Goal: Task Accomplishment & Management: Manage account settings

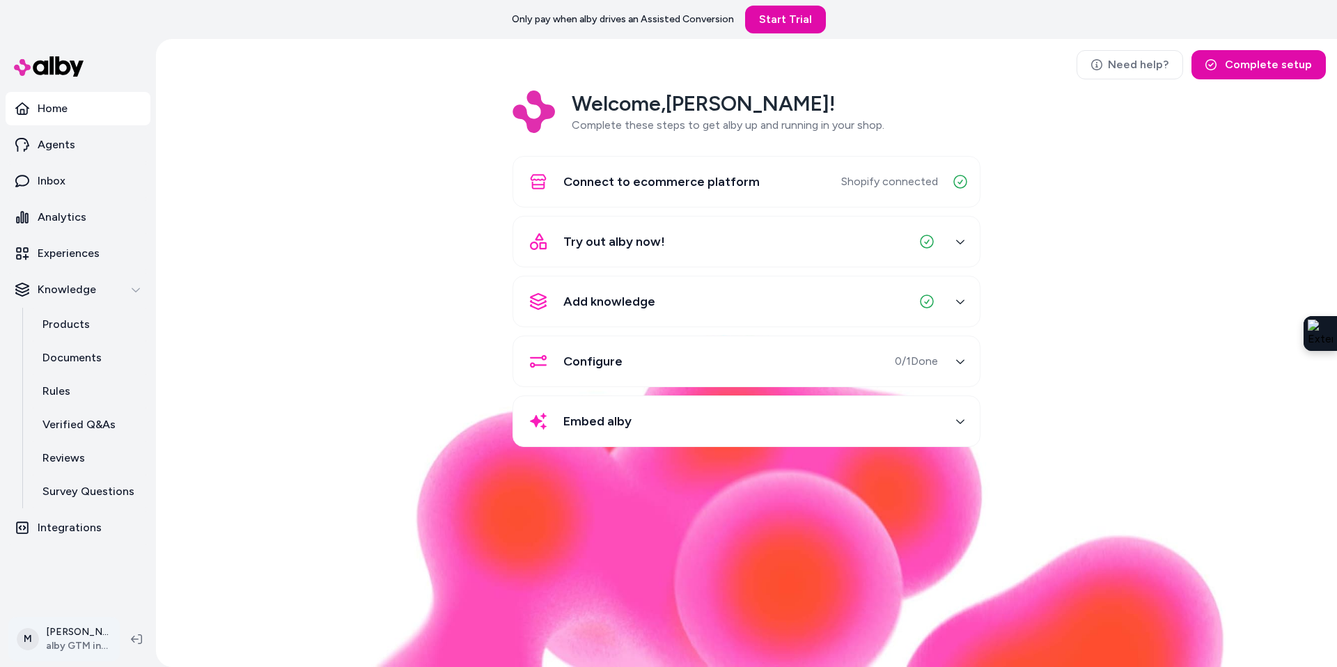
click at [74, 639] on html "Only pay when [PERSON_NAME] drives an Assisted Conversion Start Trial Home Agen…" at bounding box center [668, 333] width 1337 height 667
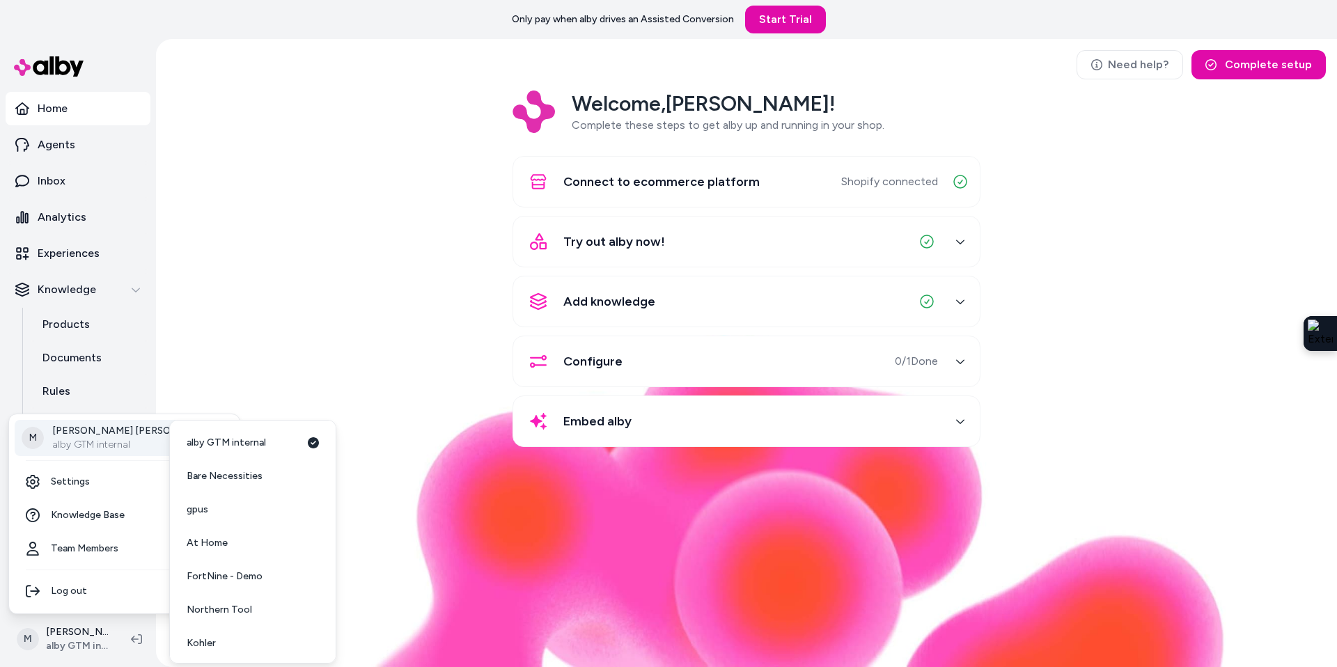
click at [97, 446] on p "alby GTM internal" at bounding box center [134, 445] width 164 height 14
click at [213, 639] on span "SidelineSwap" at bounding box center [216, 641] width 58 height 14
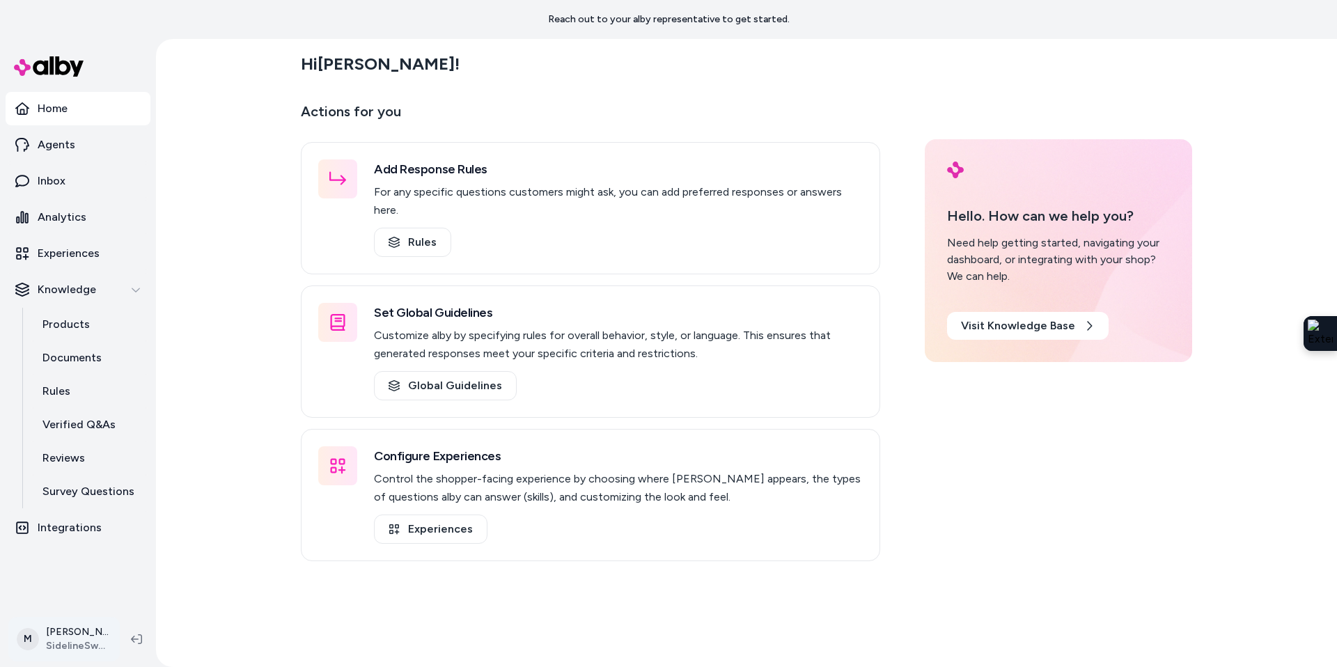
click at [25, 641] on html "Reach out to your alby representative to get started. Home Agents Inbox Analyti…" at bounding box center [668, 333] width 1337 height 667
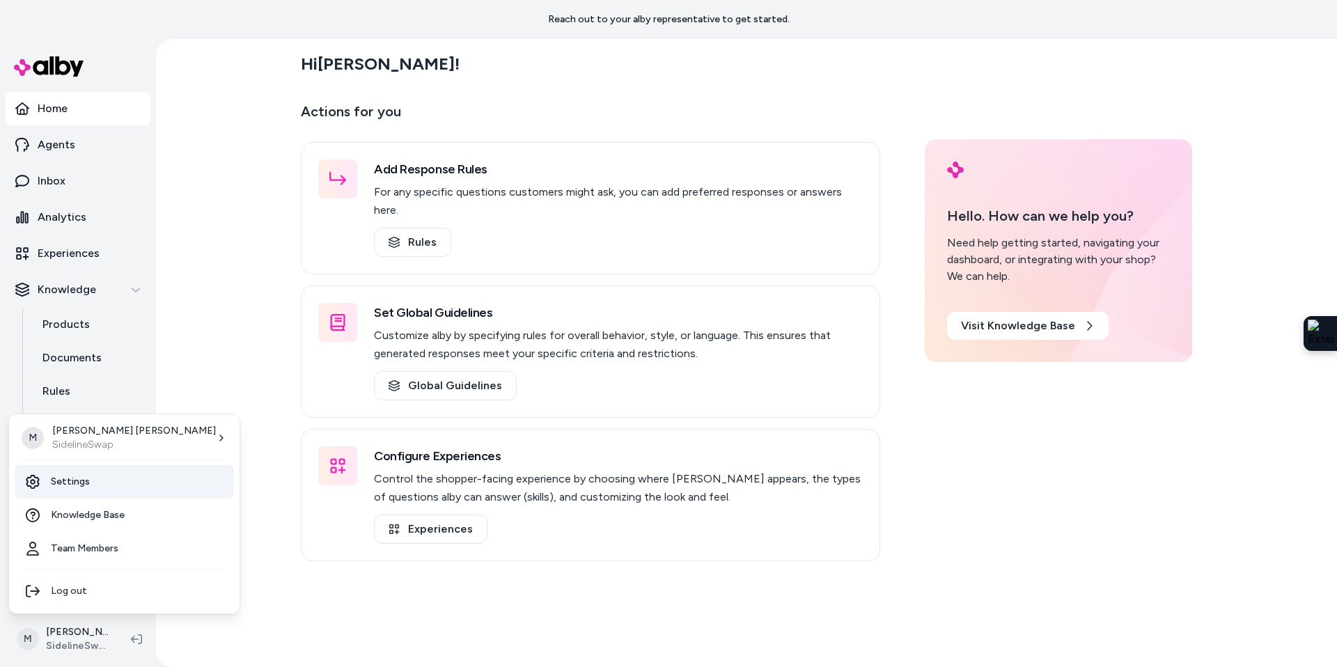
click at [77, 476] on link "Settings" at bounding box center [124, 481] width 219 height 33
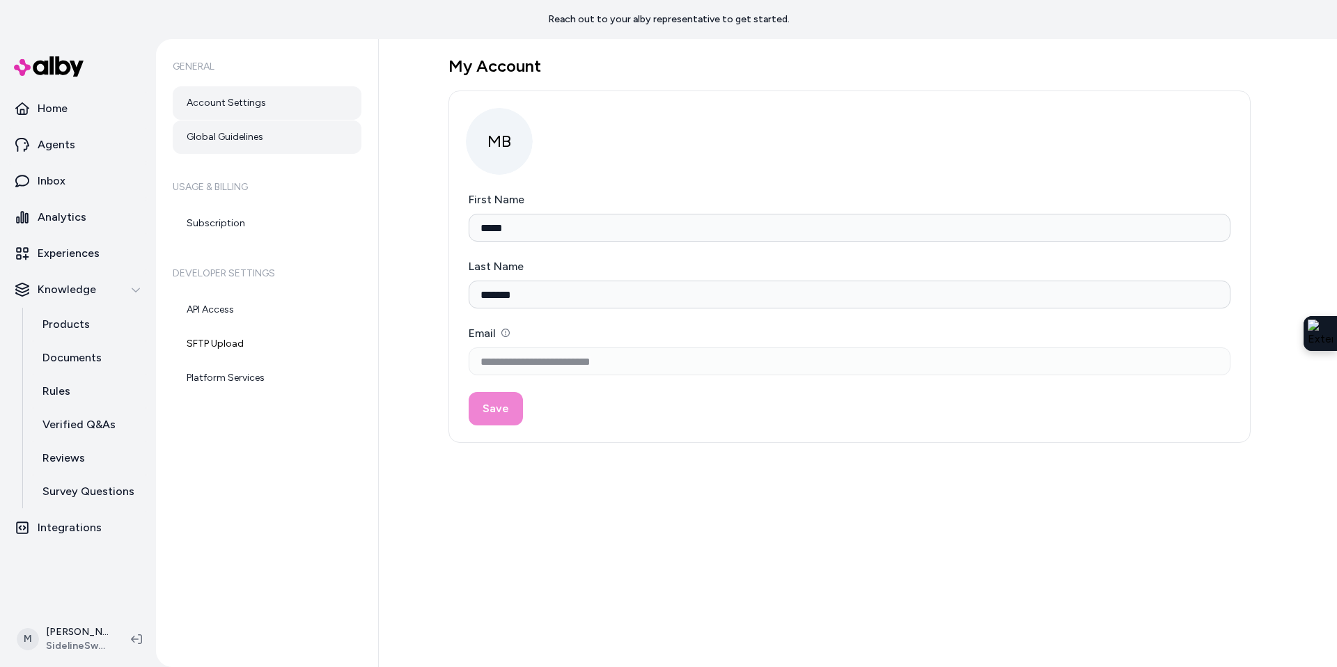
click at [246, 135] on link "Global Guidelines" at bounding box center [267, 136] width 189 height 33
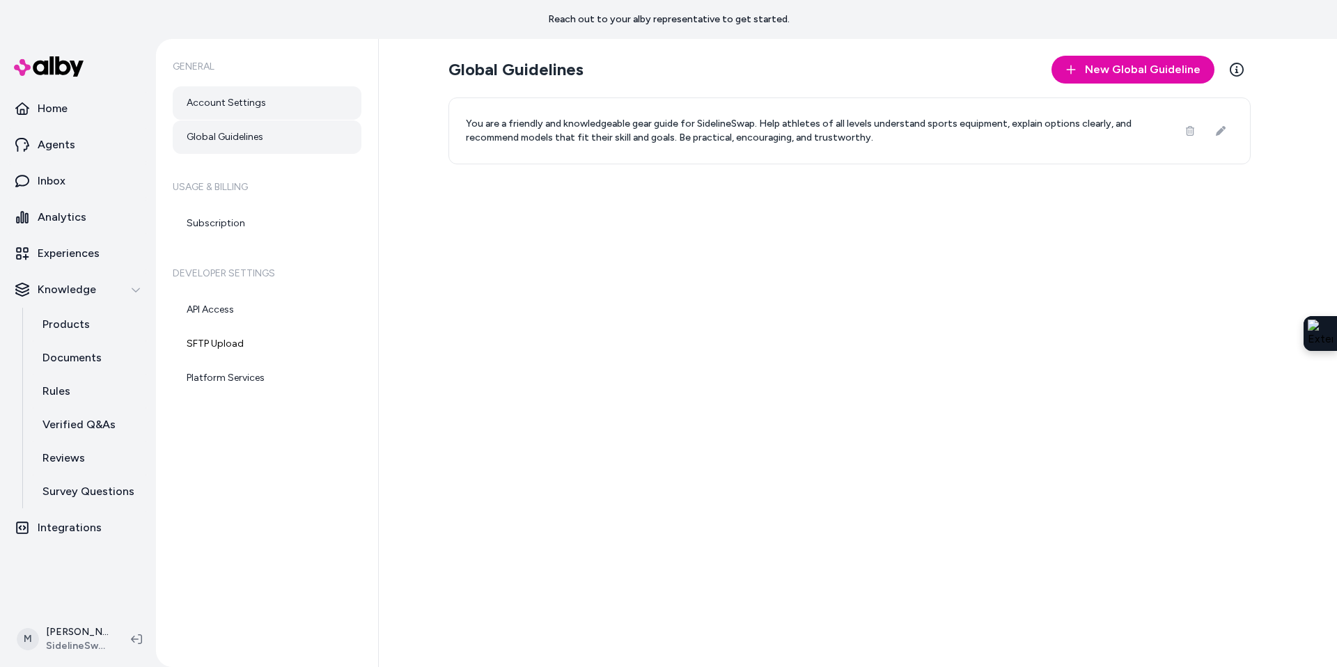
click at [242, 108] on link "Account Settings" at bounding box center [267, 102] width 189 height 33
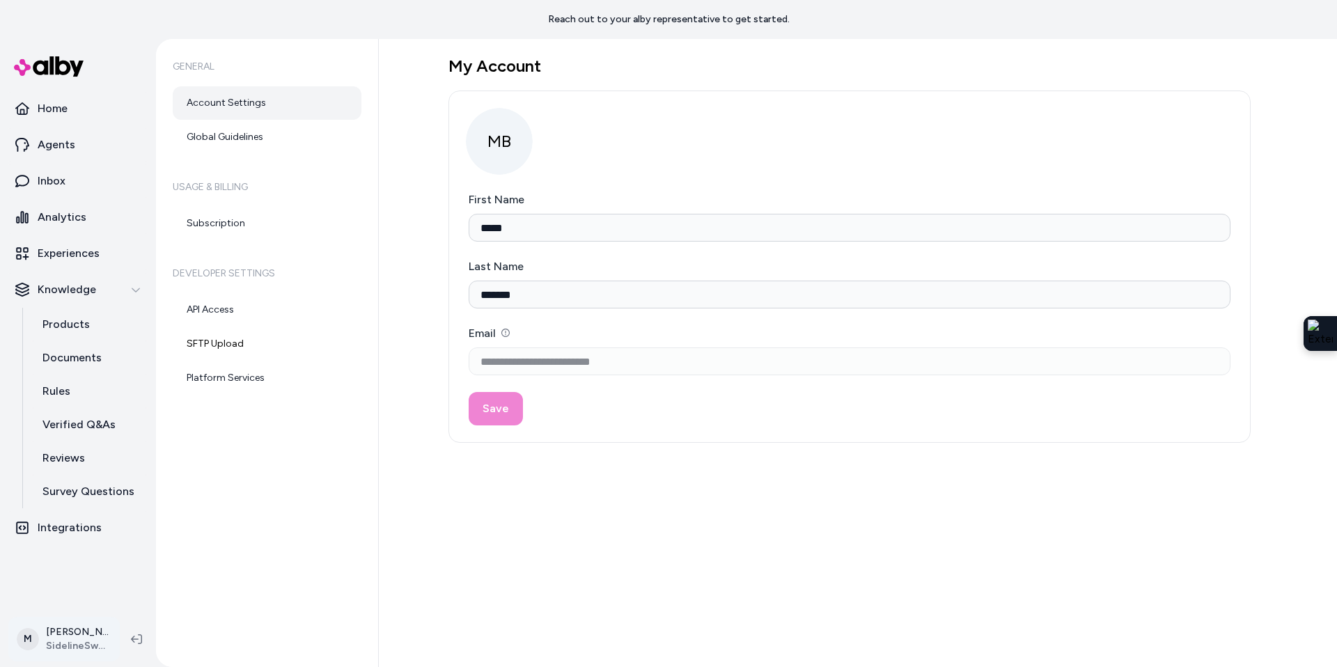
click at [59, 644] on html "**********" at bounding box center [668, 333] width 1337 height 667
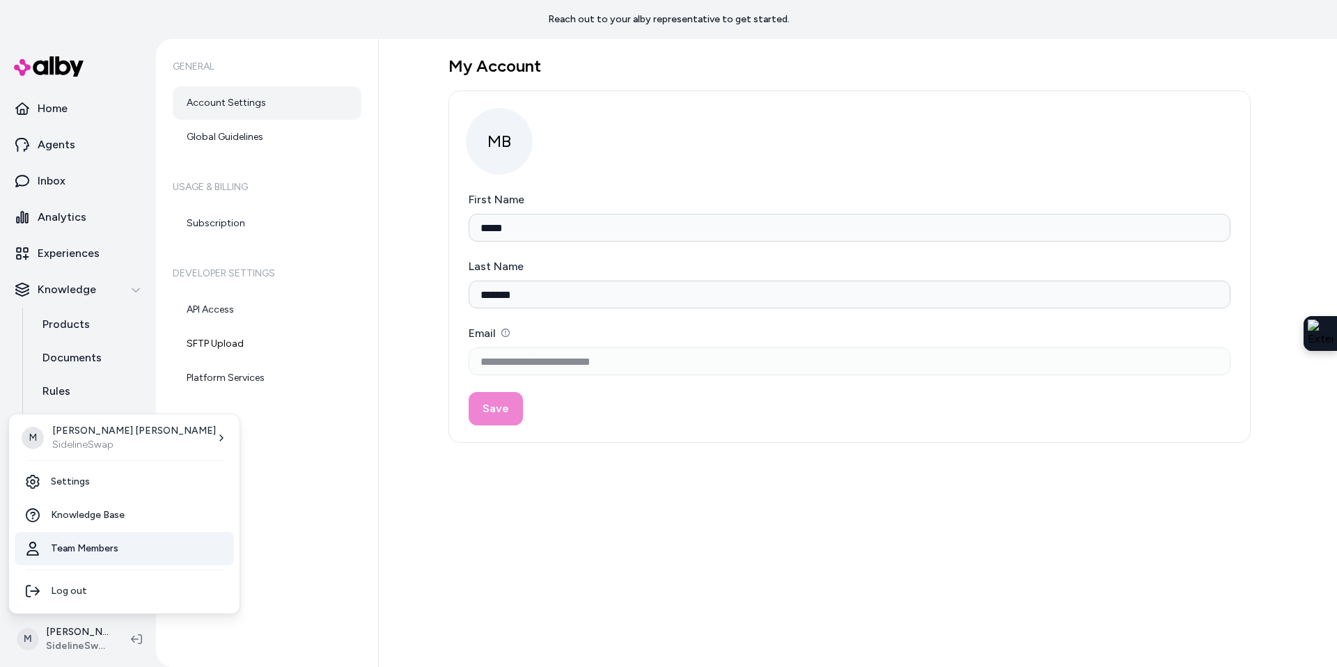
click at [82, 543] on link "Team Members" at bounding box center [124, 548] width 219 height 33
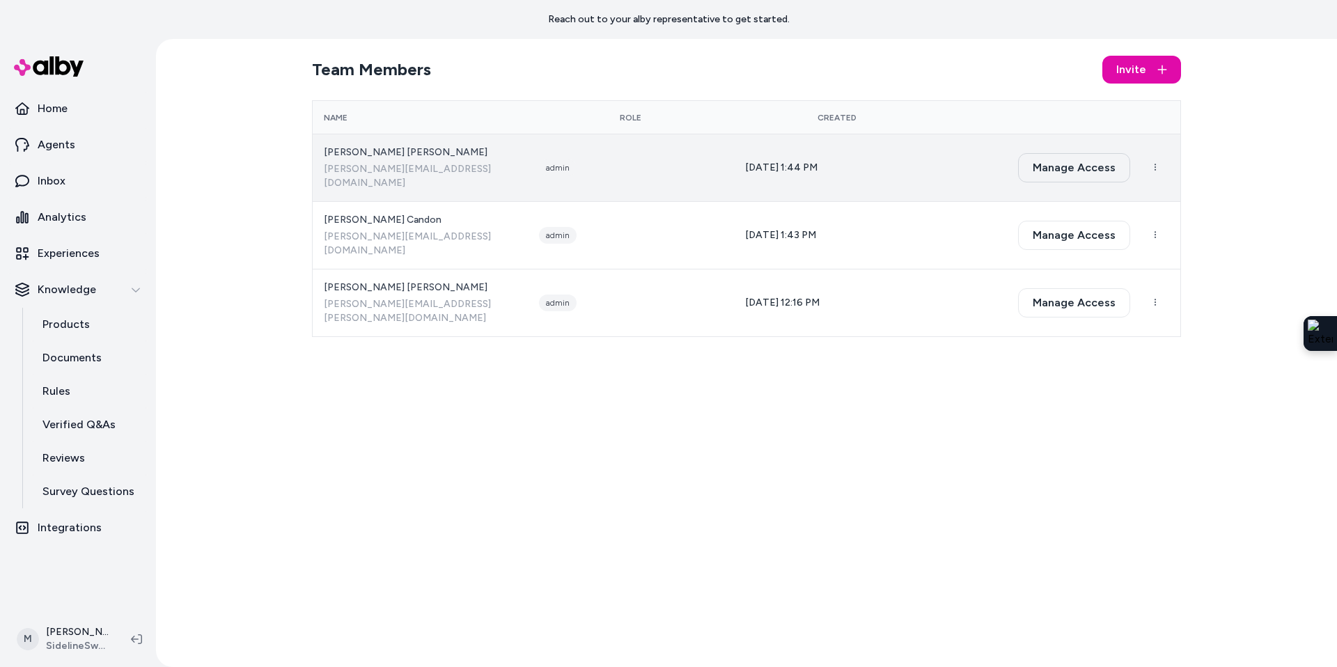
click at [1102, 155] on button "Manage Access" at bounding box center [1074, 167] width 112 height 29
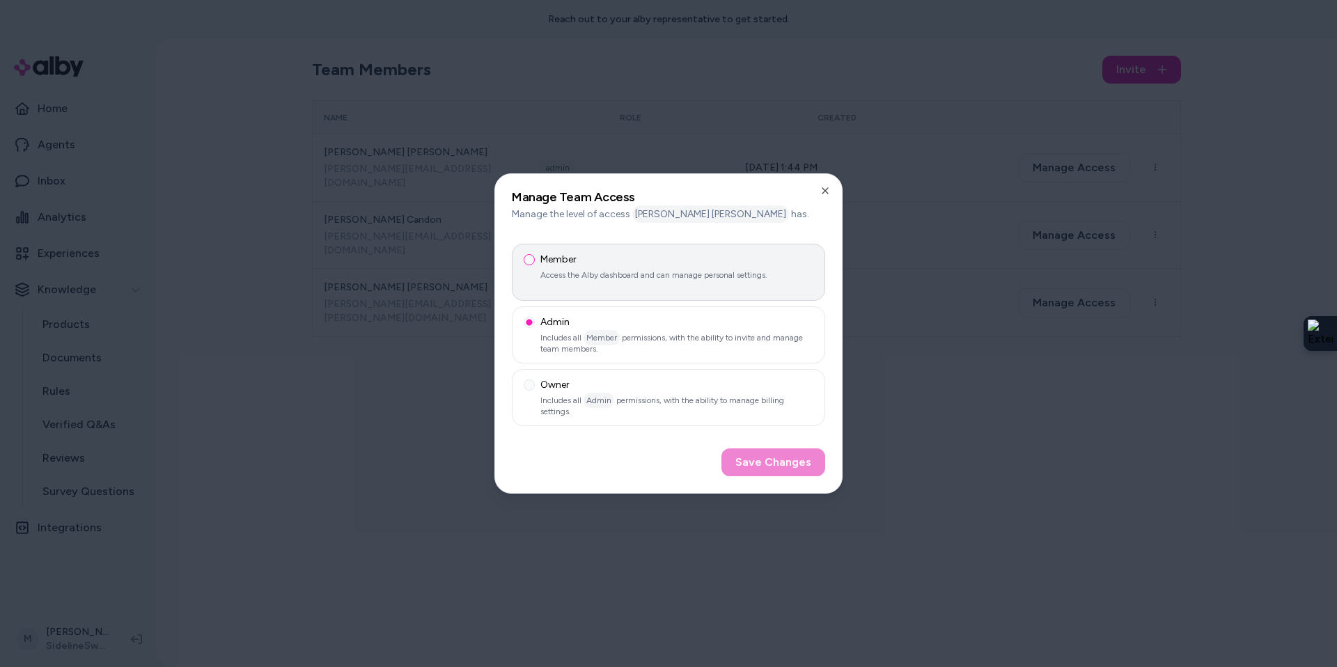
click at [526, 259] on button "Member Access the Alby dashboard and can manage personal settings." at bounding box center [529, 259] width 11 height 11
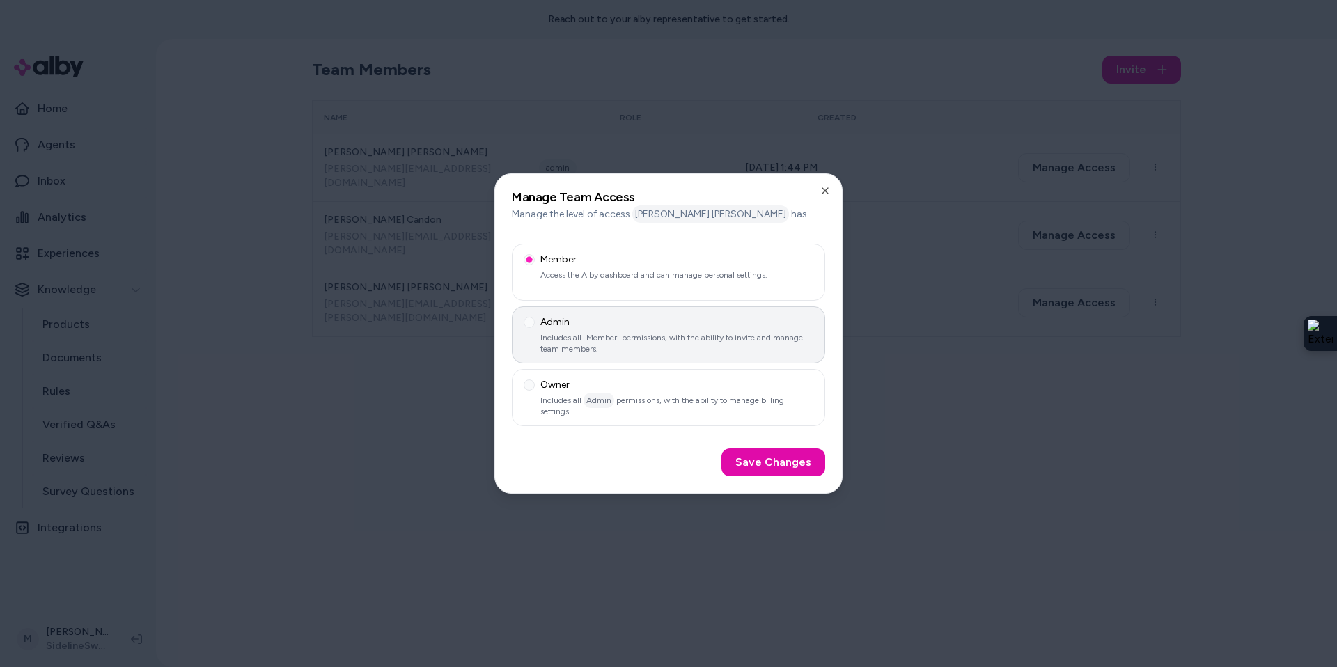
click at [522, 328] on label "Admin Includes all Member permissions, with the ability to invite and manage te…" at bounding box center [668, 334] width 313 height 57
click at [524, 328] on button "Admin Includes all Member permissions, with the ability to invite and manage te…" at bounding box center [529, 322] width 11 height 11
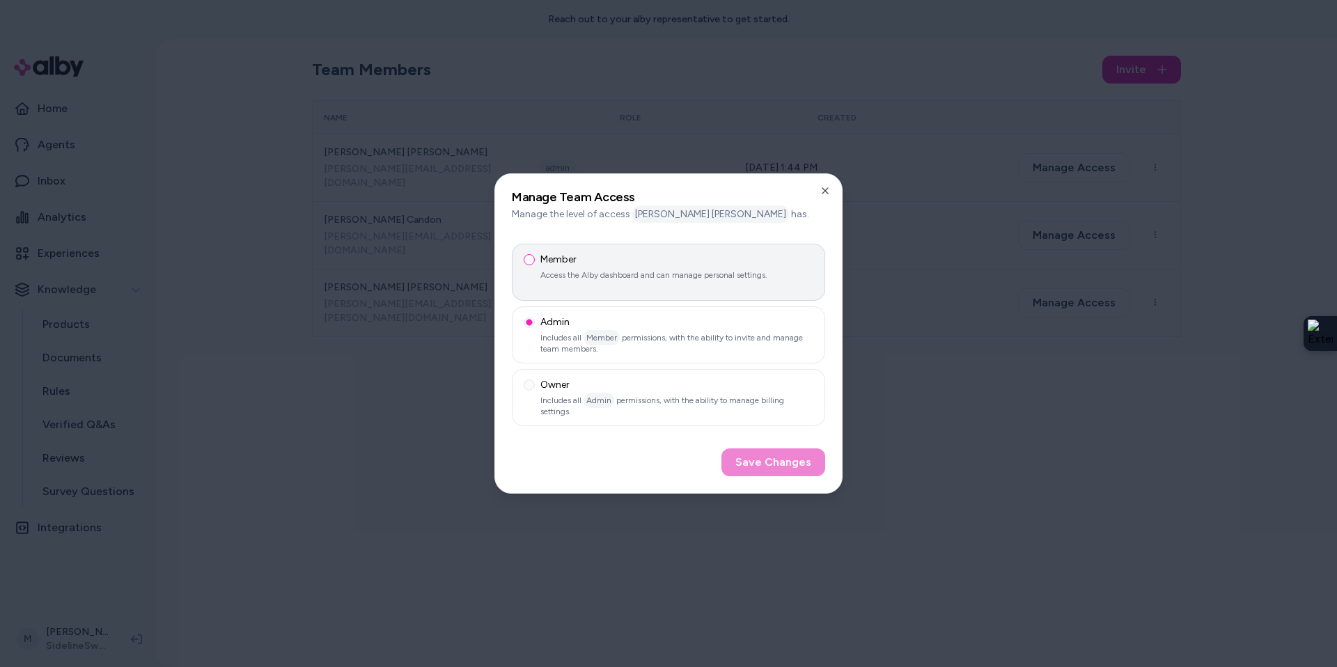
click at [529, 259] on button "Member Access the Alby dashboard and can manage personal settings." at bounding box center [529, 259] width 11 height 11
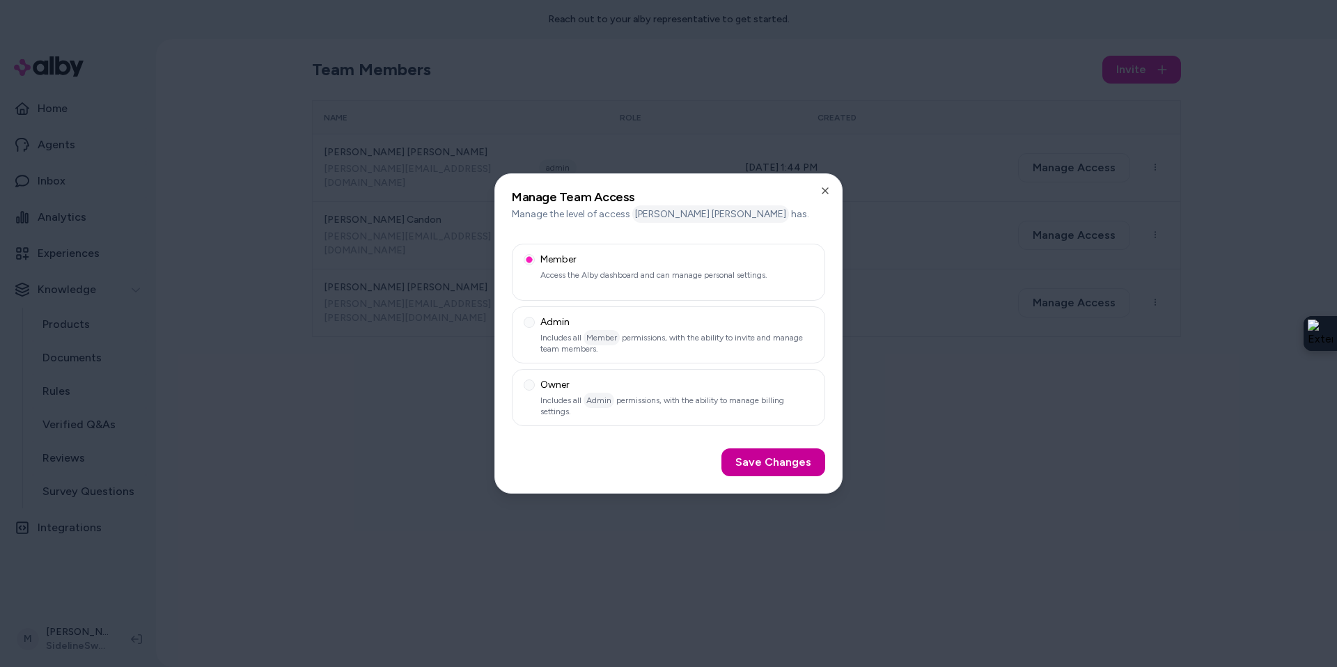
click at [780, 468] on button "Save Changes" at bounding box center [774, 463] width 104 height 28
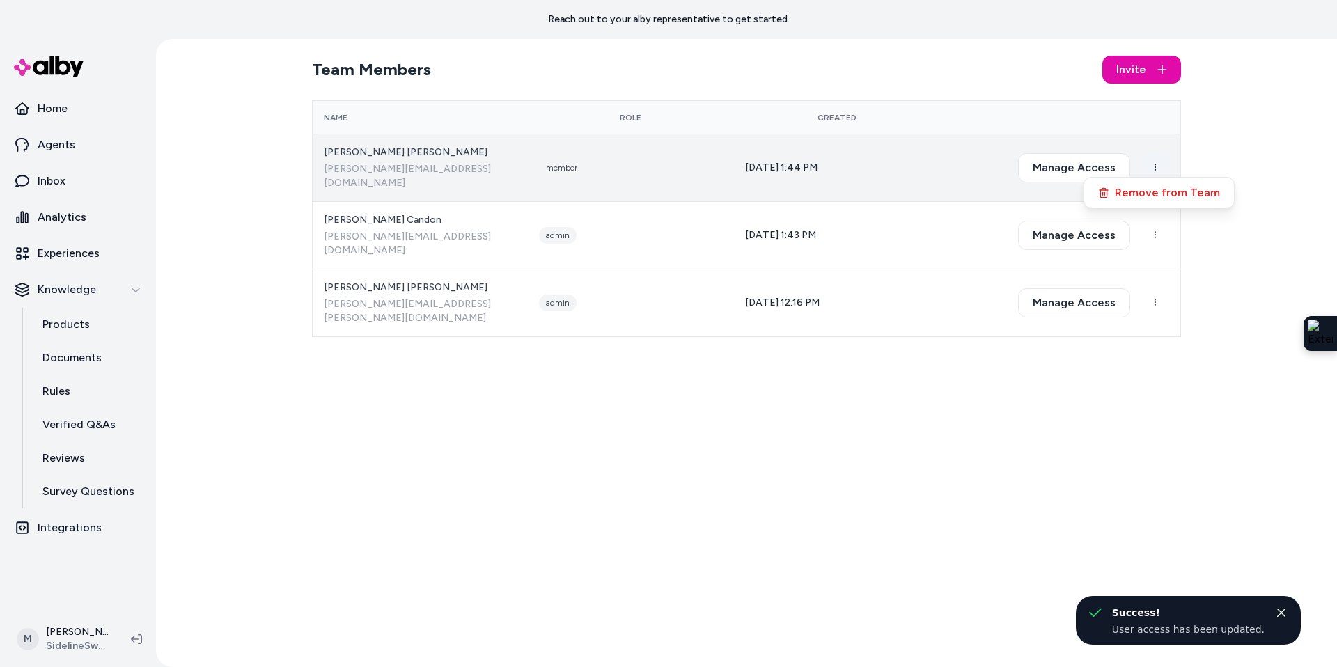
click at [1157, 154] on html "Reach out to your alby representative to get started. Home Agents Inbox Analyti…" at bounding box center [668, 333] width 1337 height 667
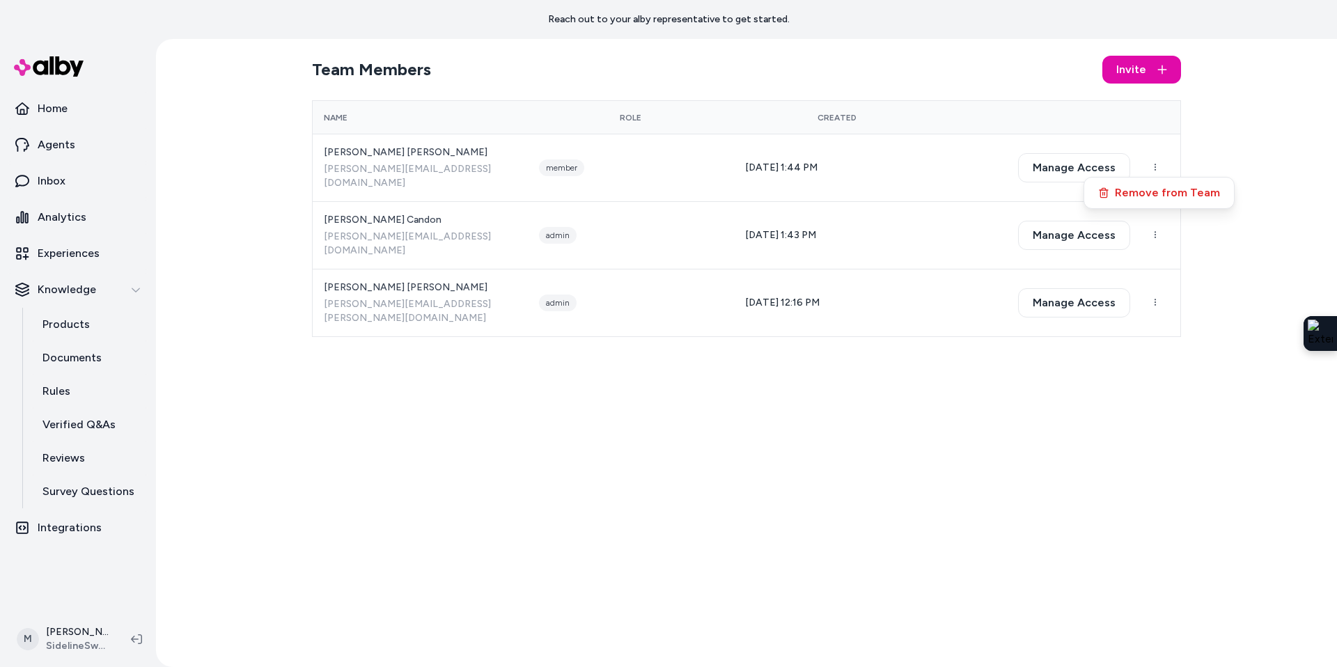
click at [790, 84] on html "Reach out to your alby representative to get started. Home Agents Inbox Analyti…" at bounding box center [668, 333] width 1337 height 667
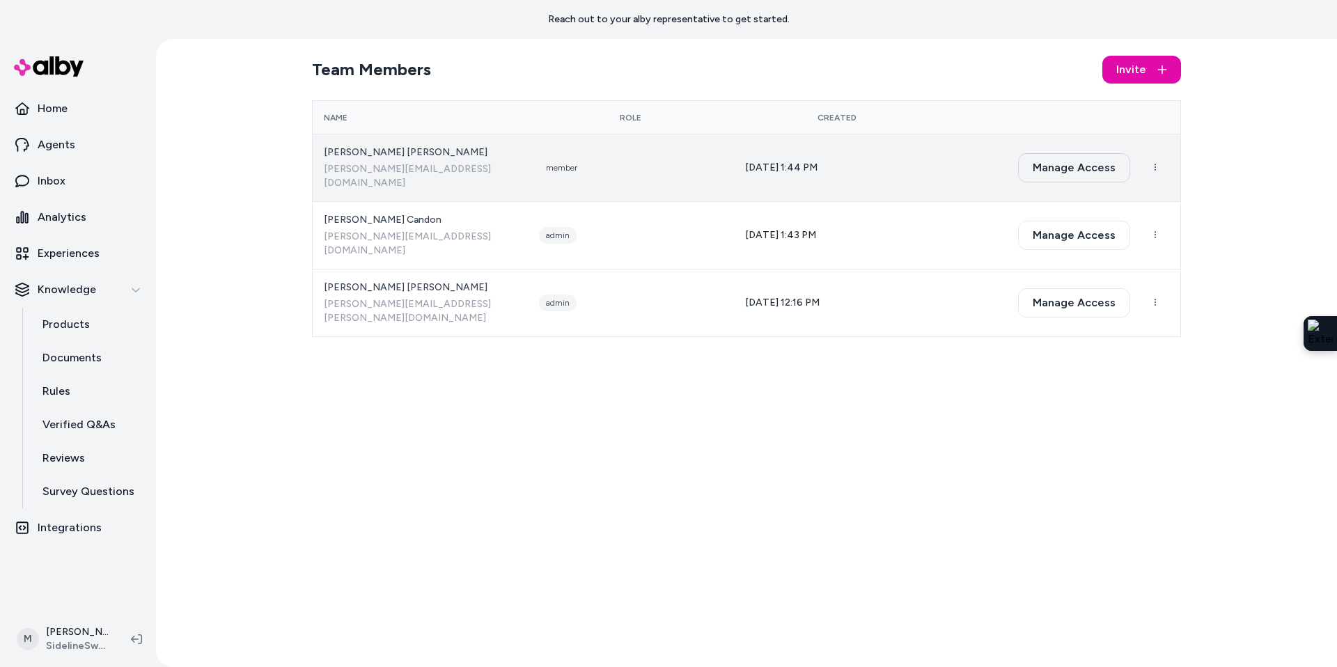
click at [1082, 160] on button "Manage Access" at bounding box center [1074, 167] width 112 height 29
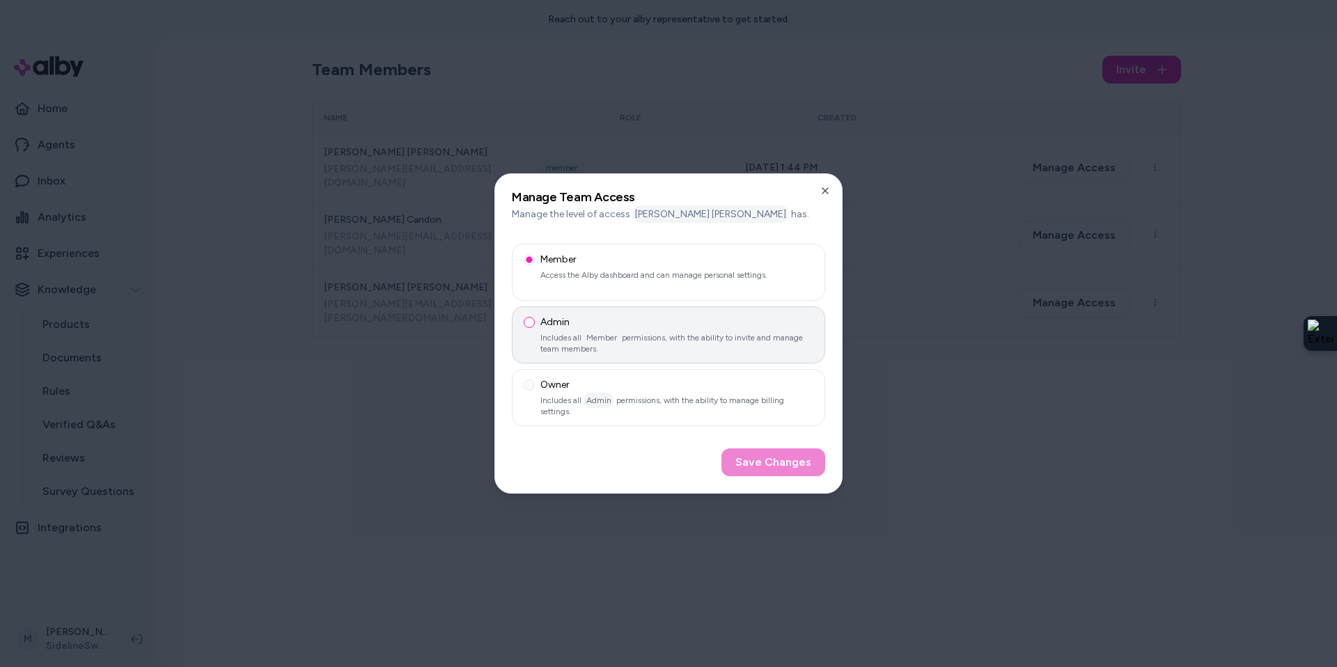
click at [529, 320] on button "Admin Includes all Member permissions, with the ability to invite and manage te…" at bounding box center [529, 322] width 11 height 11
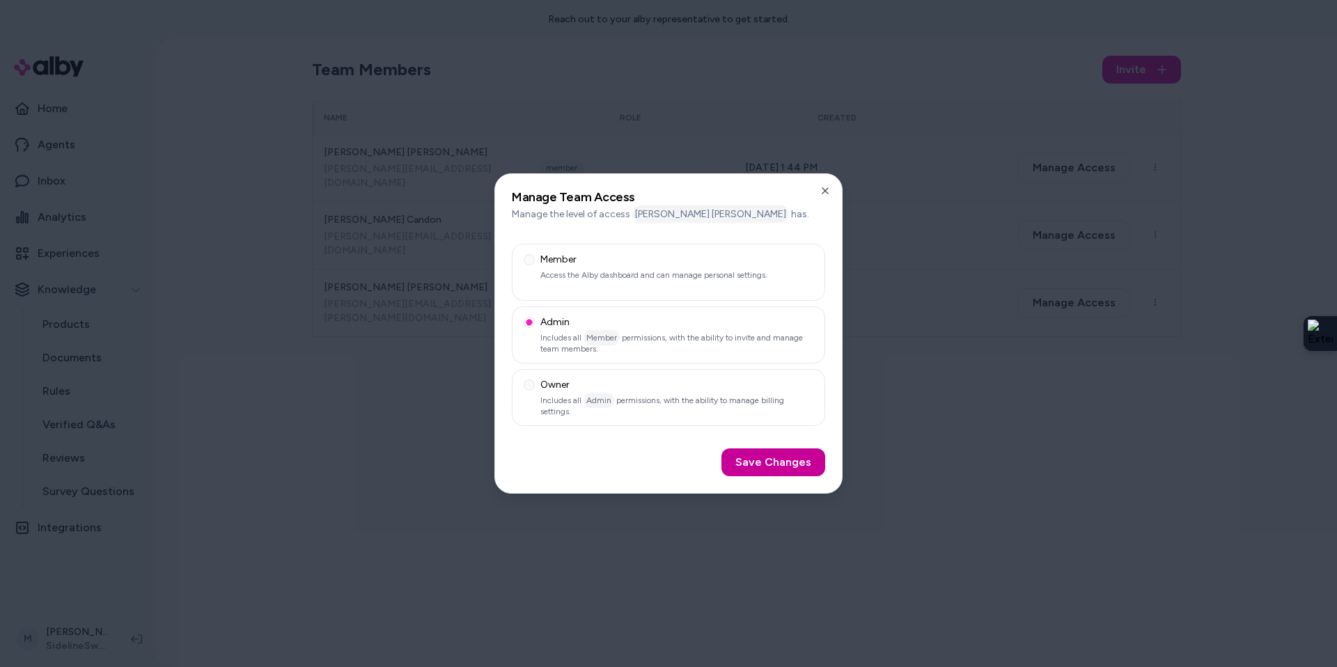
click at [788, 467] on button "Save Changes" at bounding box center [774, 463] width 104 height 28
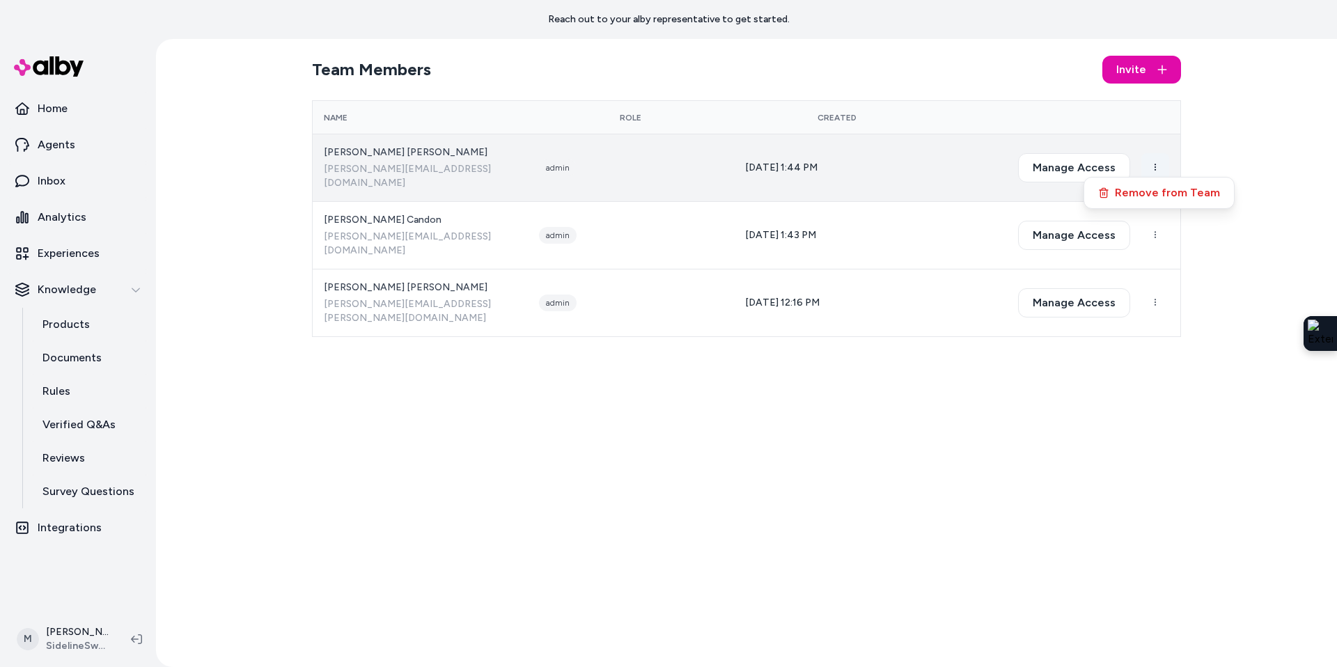
click at [1154, 165] on html "Reach out to your alby representative to get started. Home Agents Inbox Analyti…" at bounding box center [668, 333] width 1337 height 667
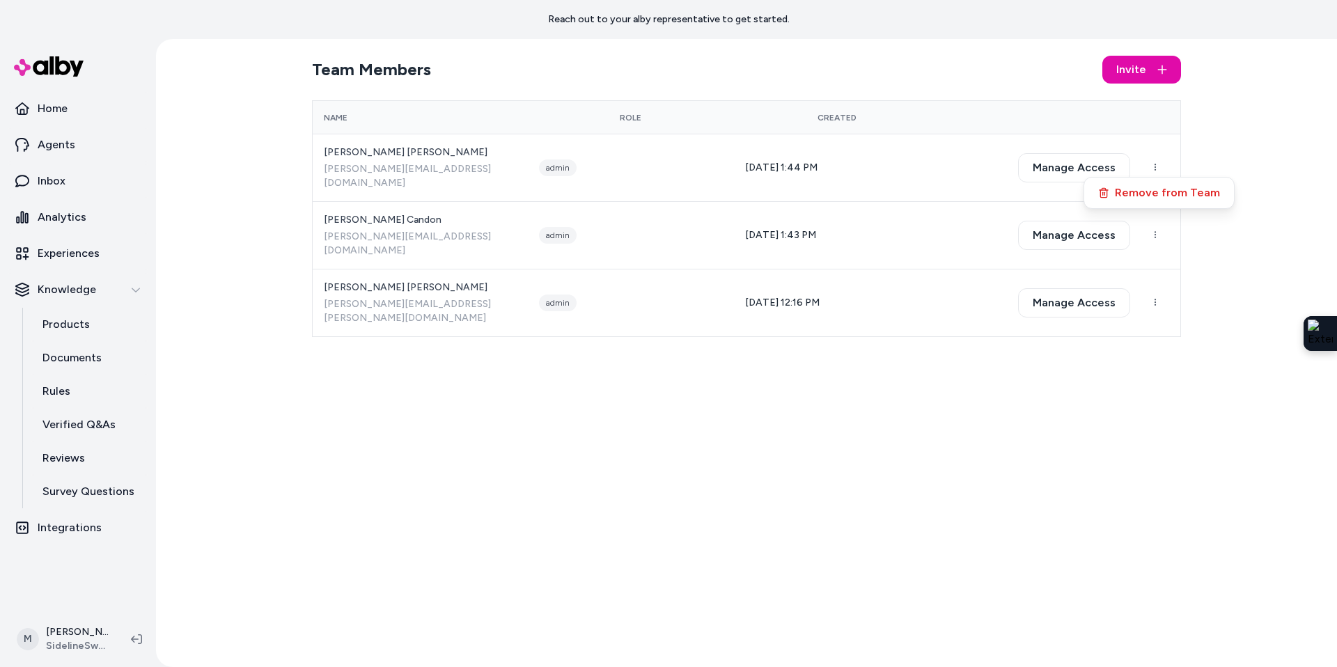
click at [1162, 233] on html "Reach out to your alby representative to get started. Home Agents Inbox Analyti…" at bounding box center [668, 333] width 1337 height 667
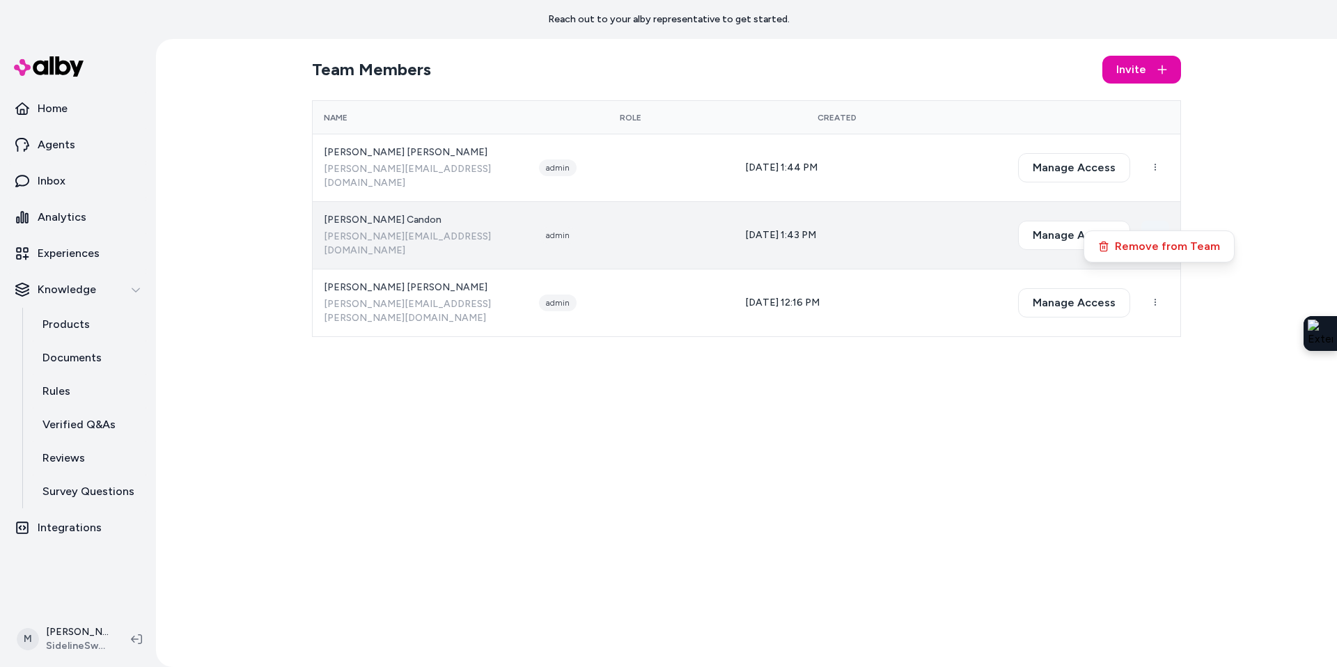
click at [1161, 216] on html "Reach out to your alby representative to get started. Home Agents Inbox Analyti…" at bounding box center [668, 333] width 1337 height 667
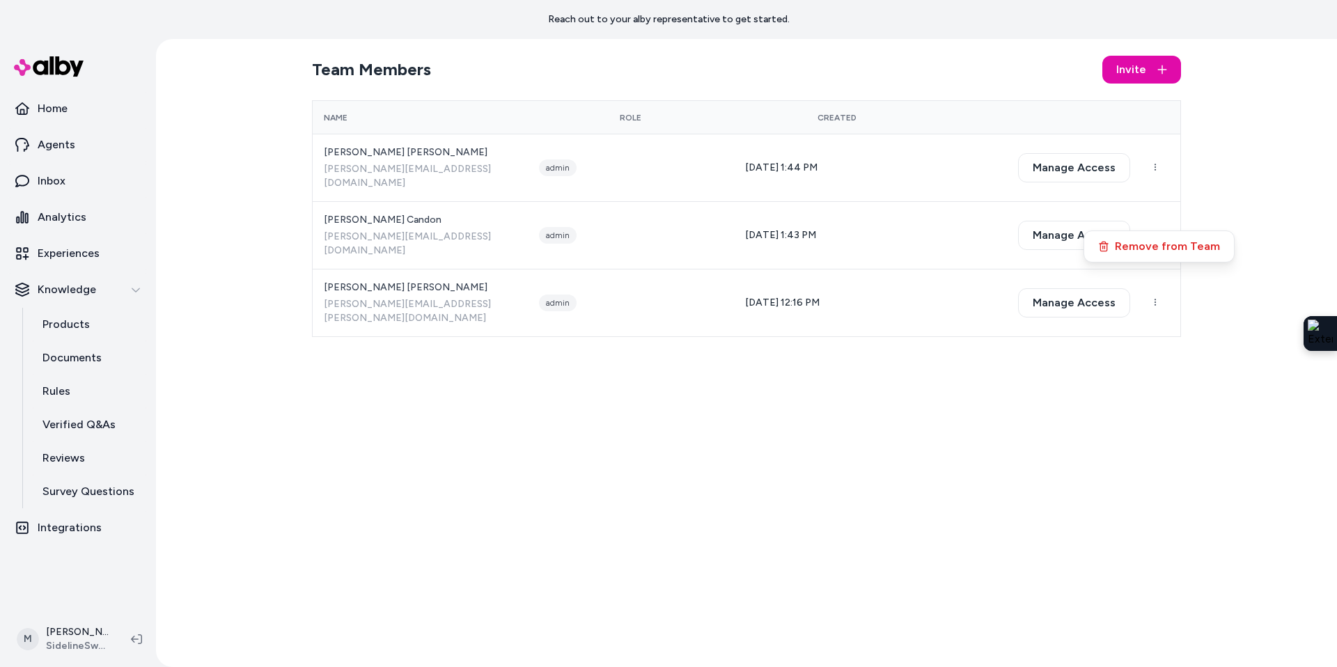
click at [1097, 403] on html "Reach out to your alby representative to get started. Home Agents Inbox Analyti…" at bounding box center [668, 333] width 1337 height 667
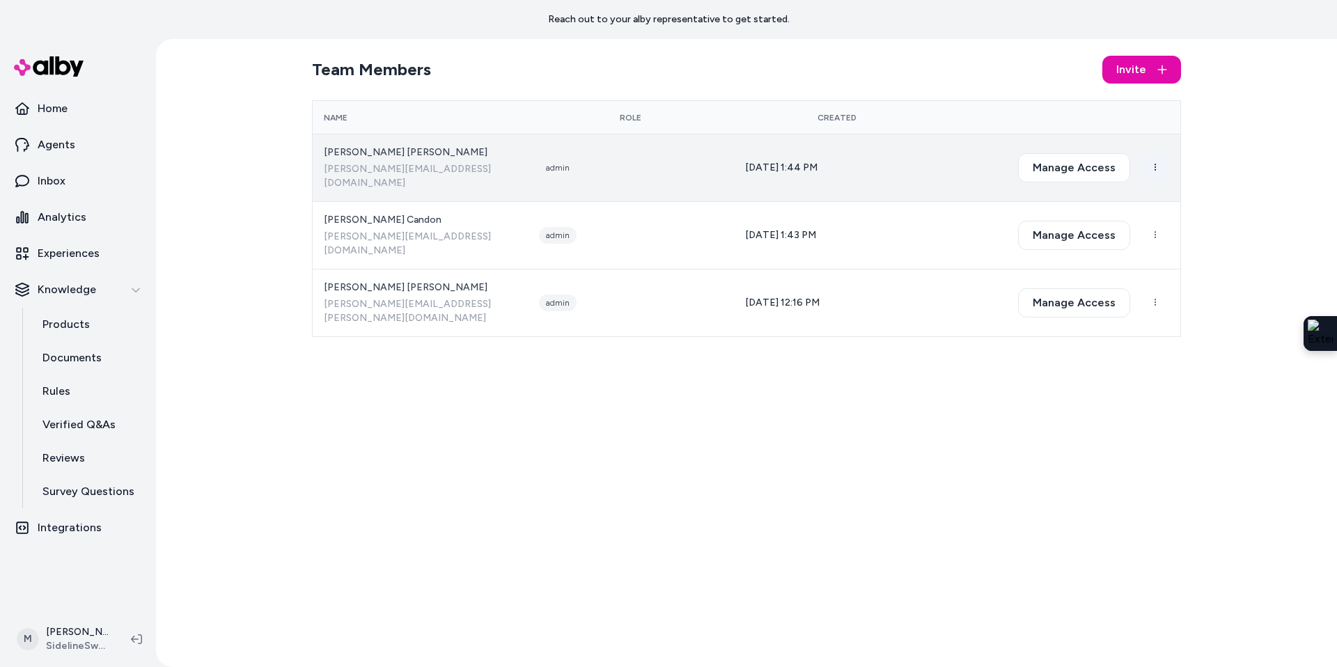
click at [1156, 161] on html "Reach out to your alby representative to get started. Home Agents Inbox Analyti…" at bounding box center [668, 333] width 1337 height 667
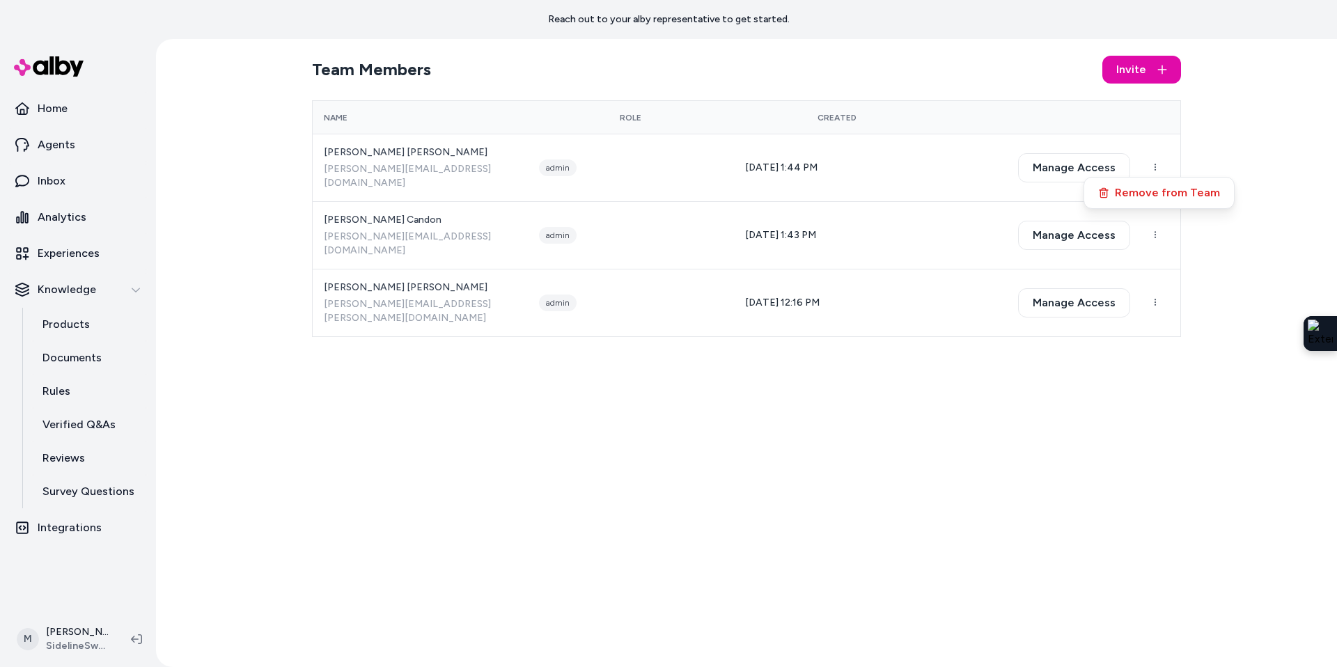
click at [884, 472] on html "Reach out to your alby representative to get started. Home Agents Inbox Analyti…" at bounding box center [668, 333] width 1337 height 667
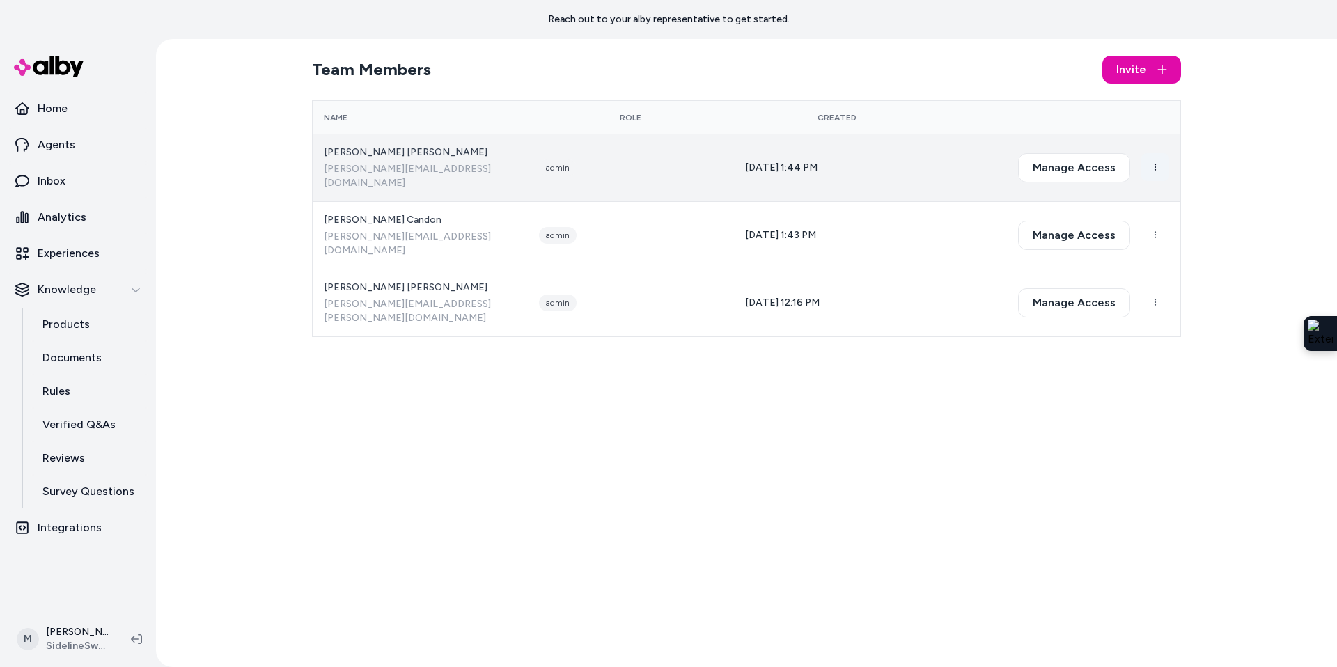
click at [1144, 157] on html "Reach out to your alby representative to get started. Home Agents Inbox Analyti…" at bounding box center [668, 333] width 1337 height 667
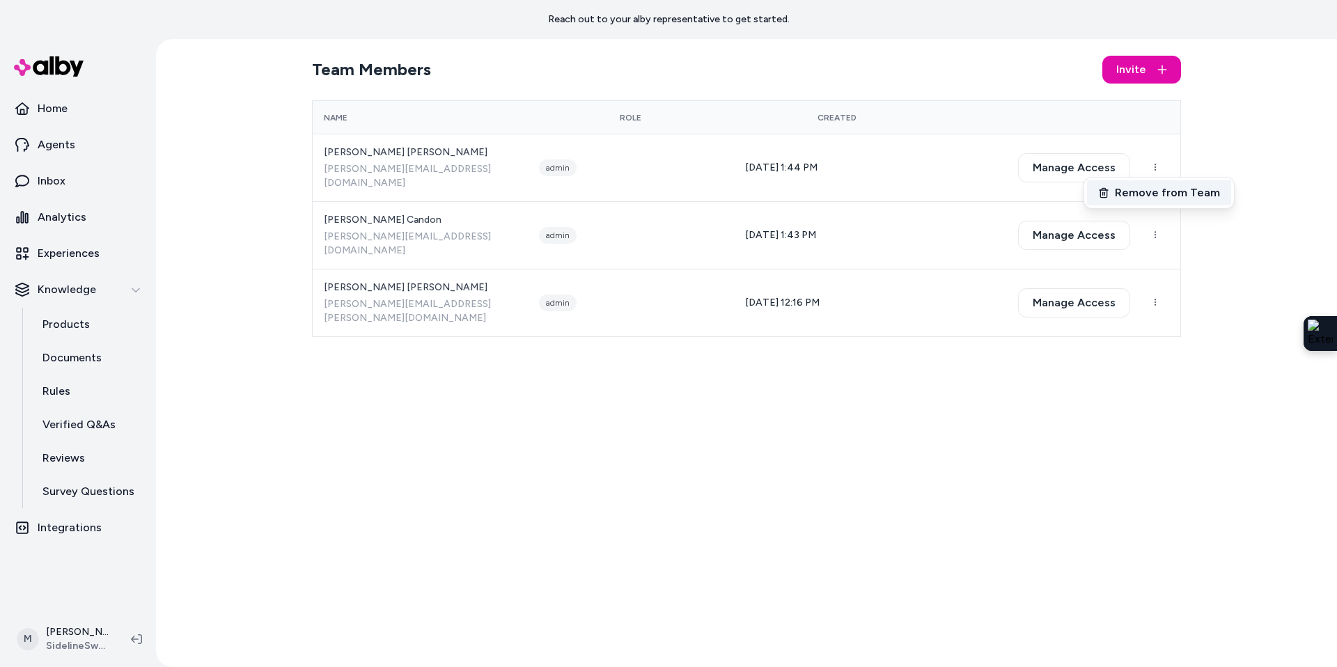
click at [1146, 189] on button "Remove from Team" at bounding box center [1159, 192] width 144 height 25
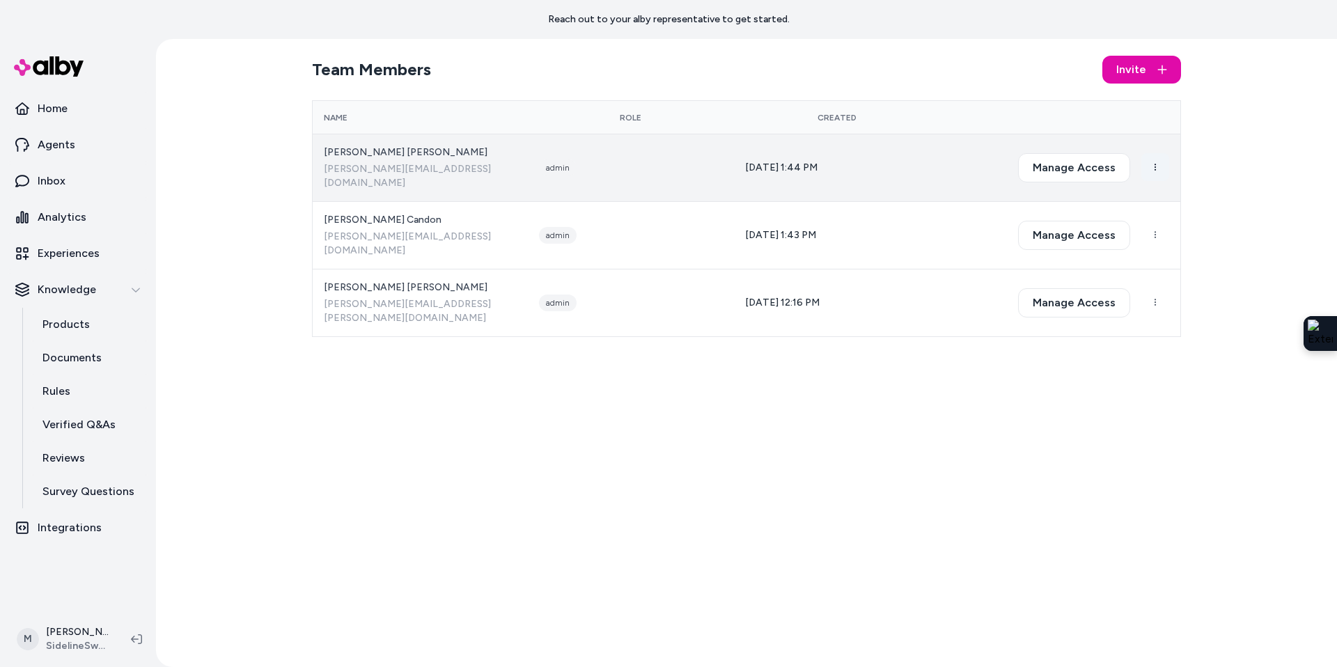
click at [1160, 157] on html "Reach out to your alby representative to get started. Home Agents Inbox Analyti…" at bounding box center [668, 333] width 1337 height 667
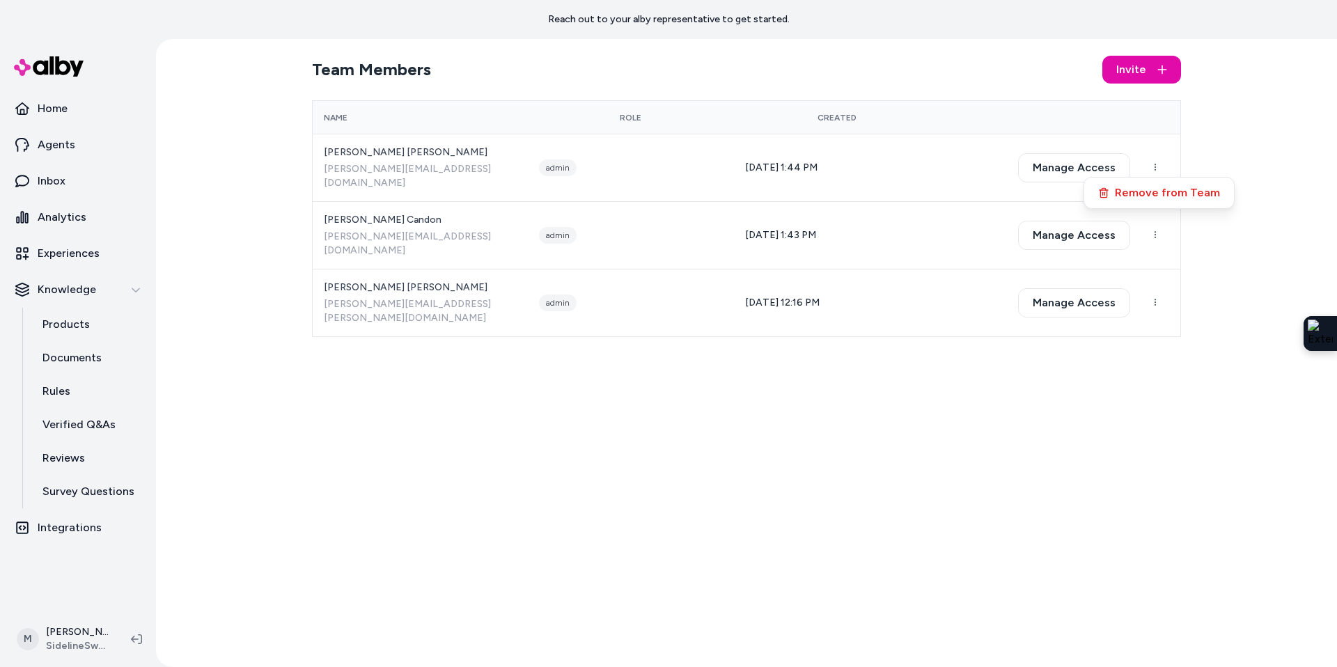
click at [1160, 193] on button "Remove from Team" at bounding box center [1159, 192] width 144 height 25
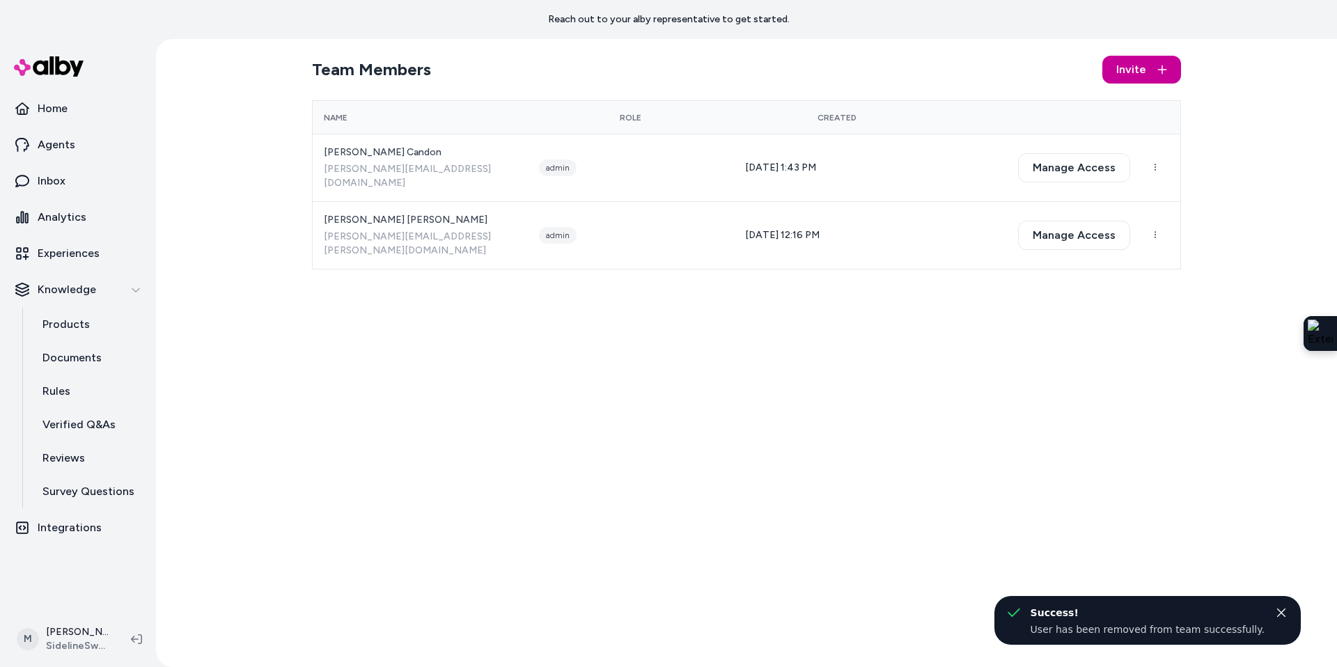
click at [1154, 70] on button "Invite" at bounding box center [1141, 70] width 79 height 28
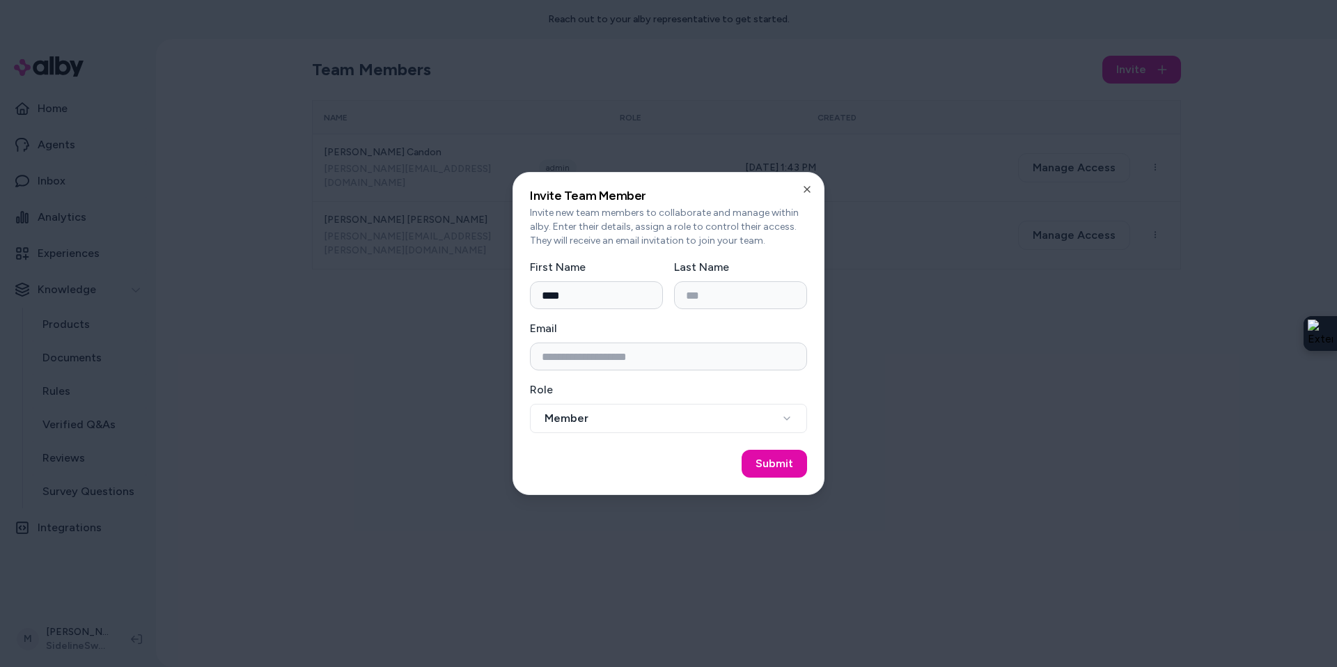
type input "****"
click at [735, 292] on input "Last Name" at bounding box center [740, 295] width 133 height 28
type input "******"
click at [590, 357] on input "Email" at bounding box center [668, 357] width 277 height 28
paste input "**********"
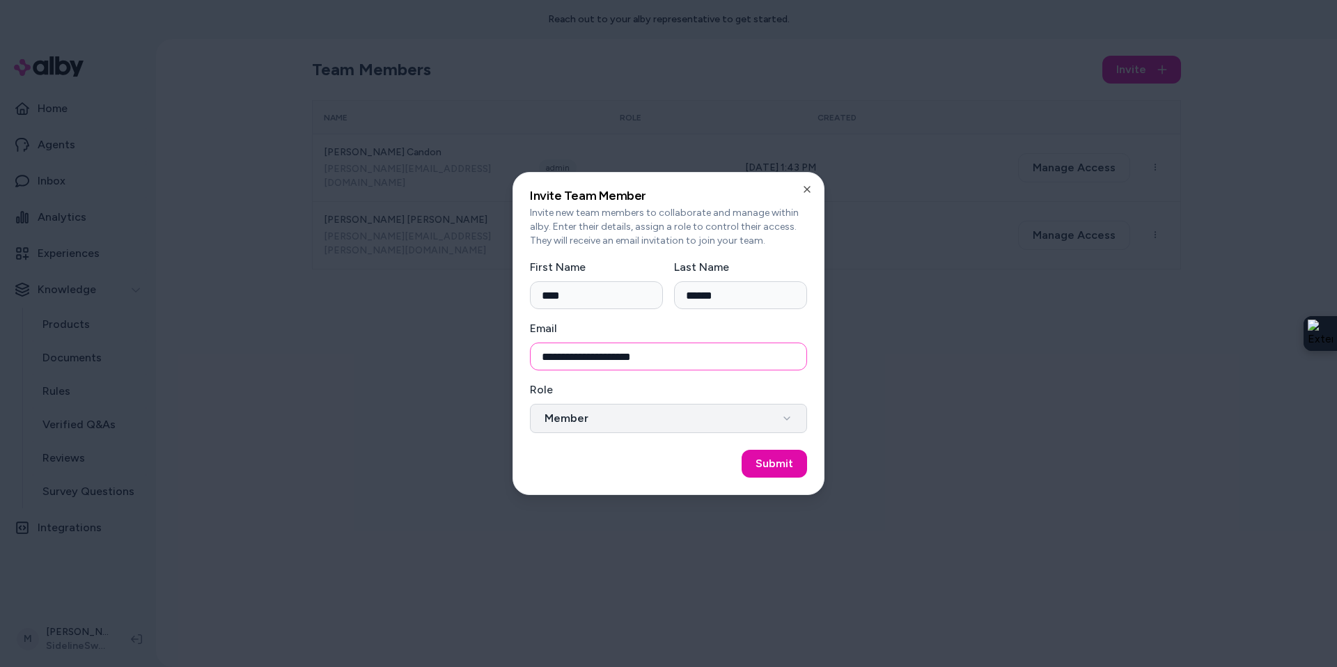
type input "**********"
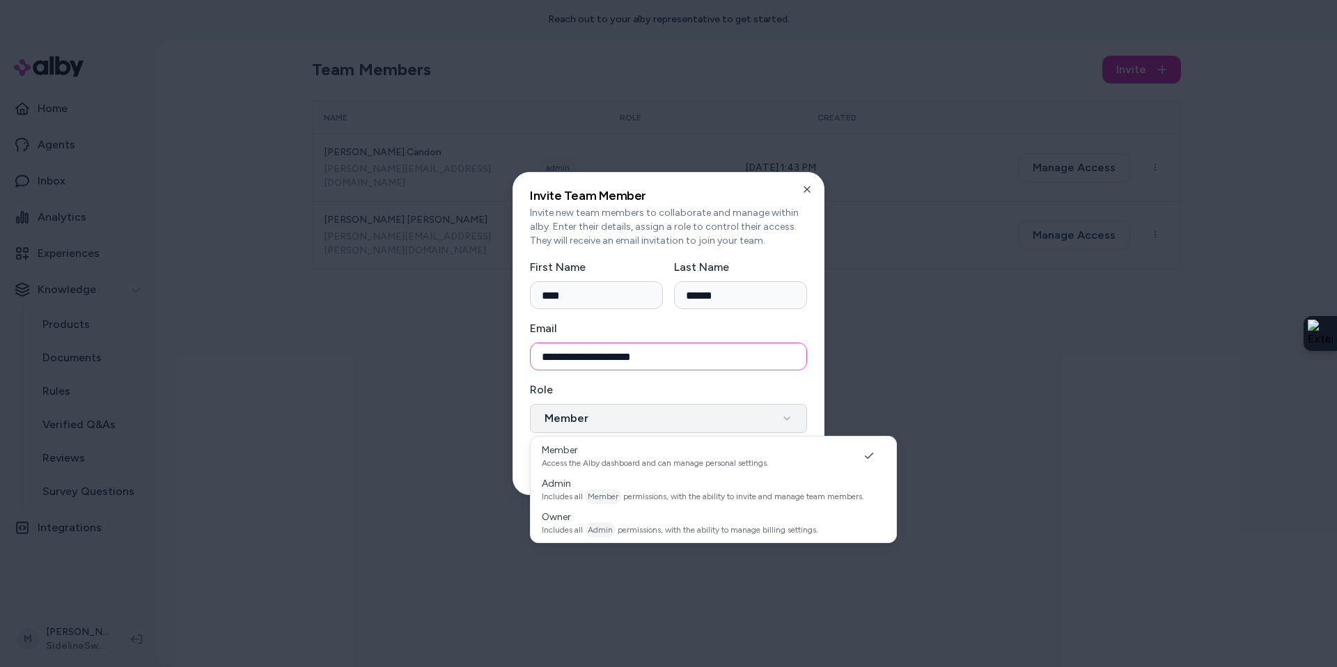
click at [585, 420] on button "Member" at bounding box center [668, 418] width 277 height 29
select select "*****"
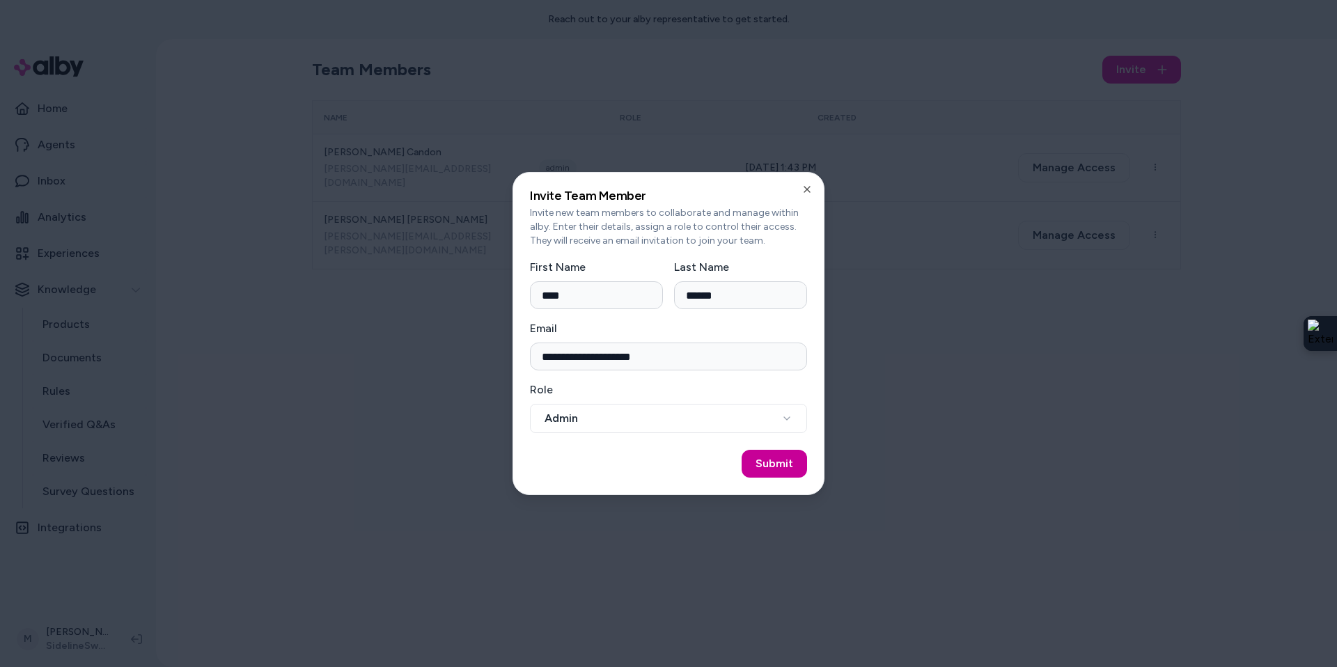
click at [777, 468] on button "Submit" at bounding box center [774, 464] width 65 height 28
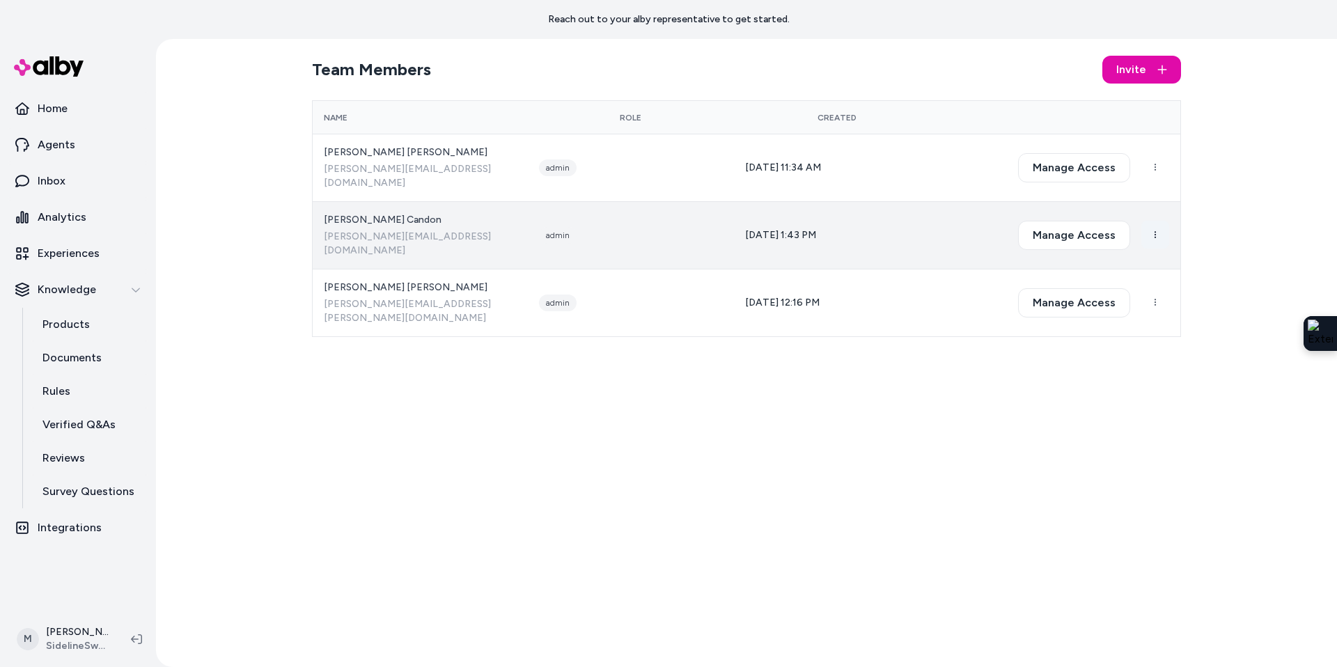
click at [1159, 214] on html "Reach out to your alby representative to get started. Home Agents Inbox Analyti…" at bounding box center [668, 333] width 1337 height 667
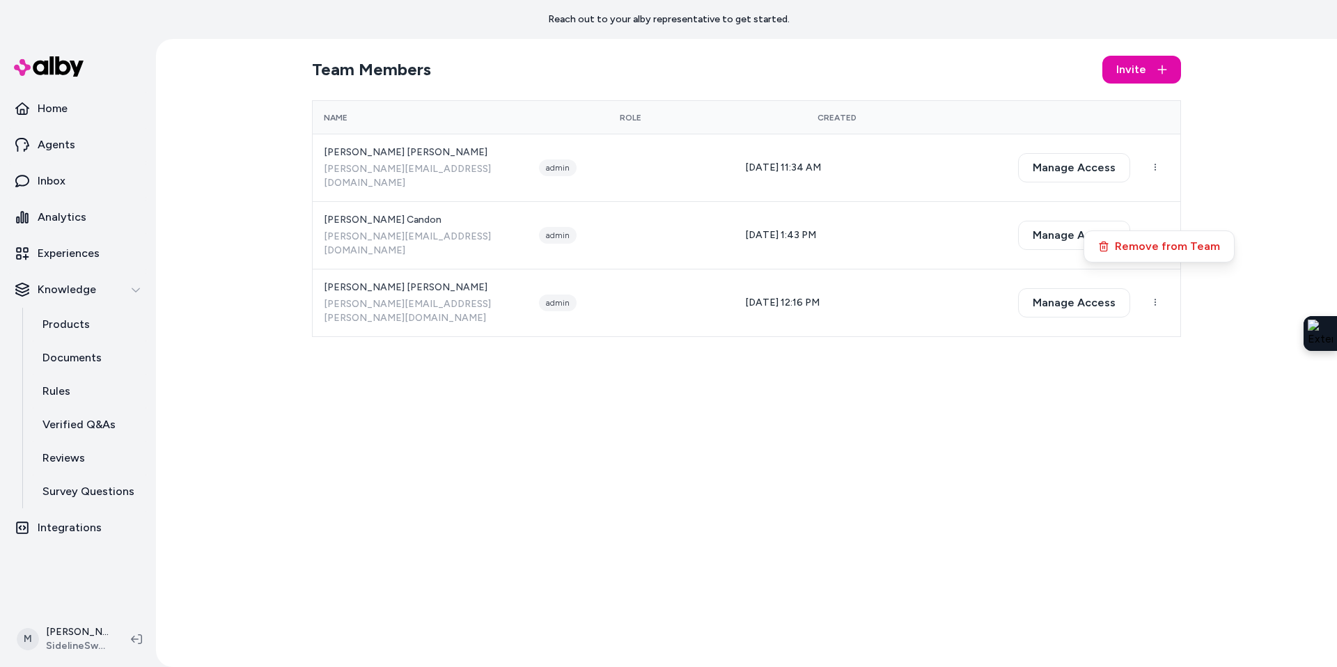
click at [405, 225] on html "Reach out to your alby representative to get started. Home Agents Inbox Analyti…" at bounding box center [668, 333] width 1337 height 667
click at [405, 230] on span "brendan@sidelineswap.com" at bounding box center [420, 244] width 193 height 28
copy span "brendan@sidelineswap.com"
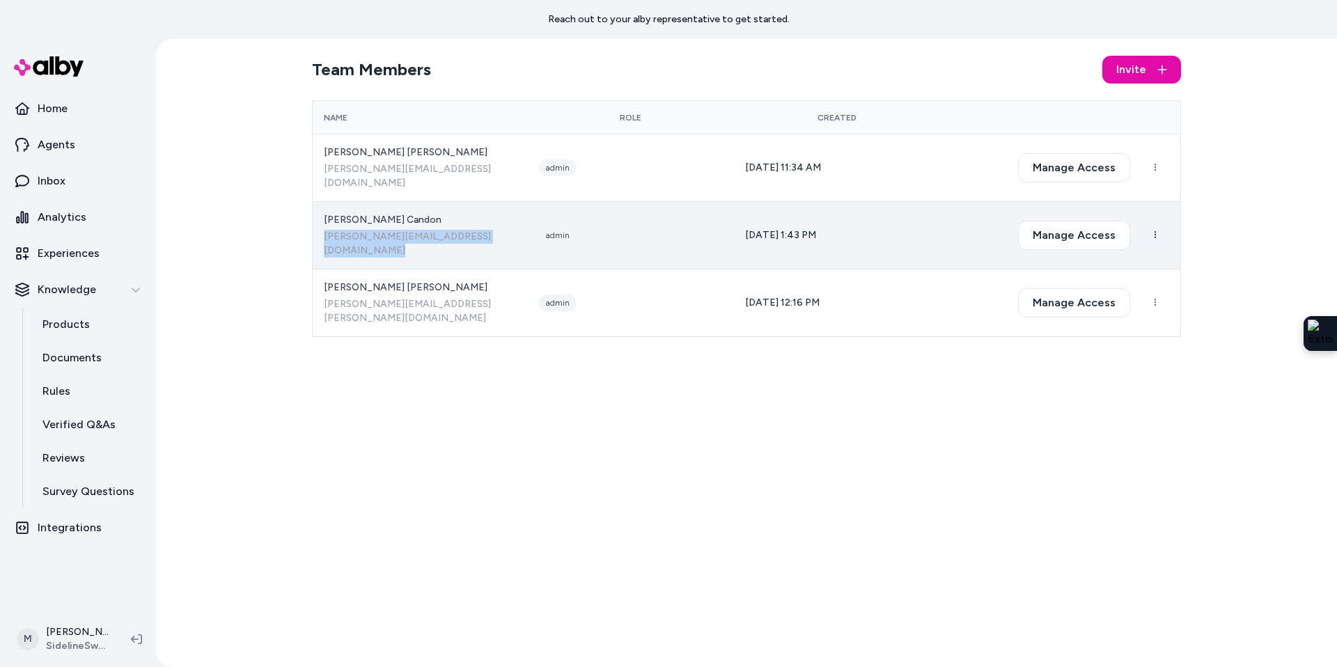
click at [1167, 213] on html "Reach out to your alby representative to get started. Home Agents Inbox Analyti…" at bounding box center [668, 333] width 1337 height 667
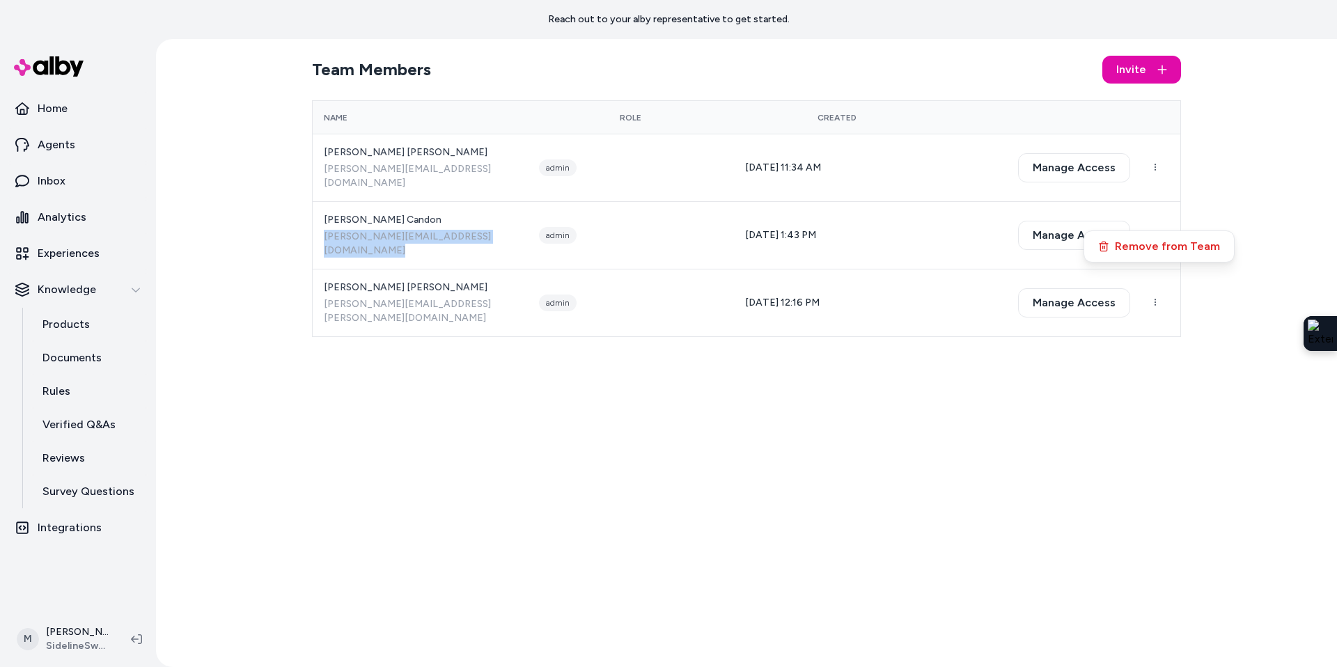
click at [1162, 240] on button "Remove from Team" at bounding box center [1159, 246] width 144 height 25
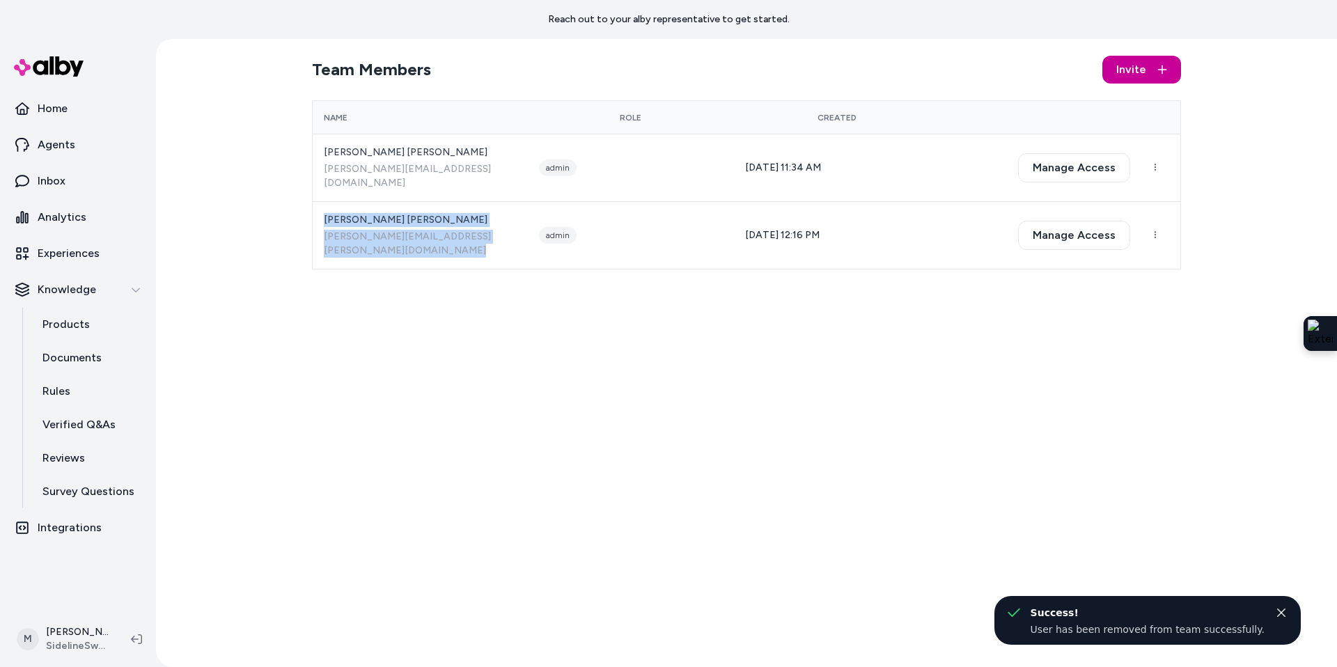
click at [1125, 69] on span "Invite" at bounding box center [1131, 69] width 30 height 17
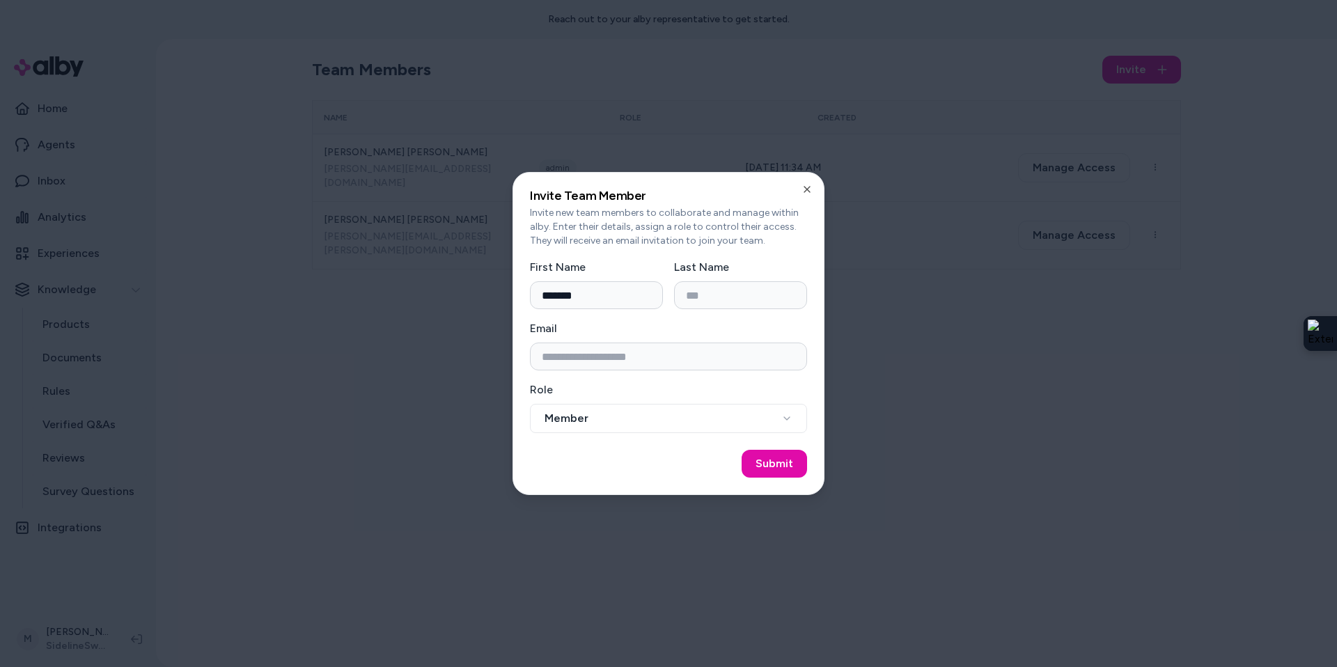
type input "*******"
type input "******"
click at [554, 349] on input "Email" at bounding box center [668, 357] width 277 height 28
paste input "**********"
type input "**********"
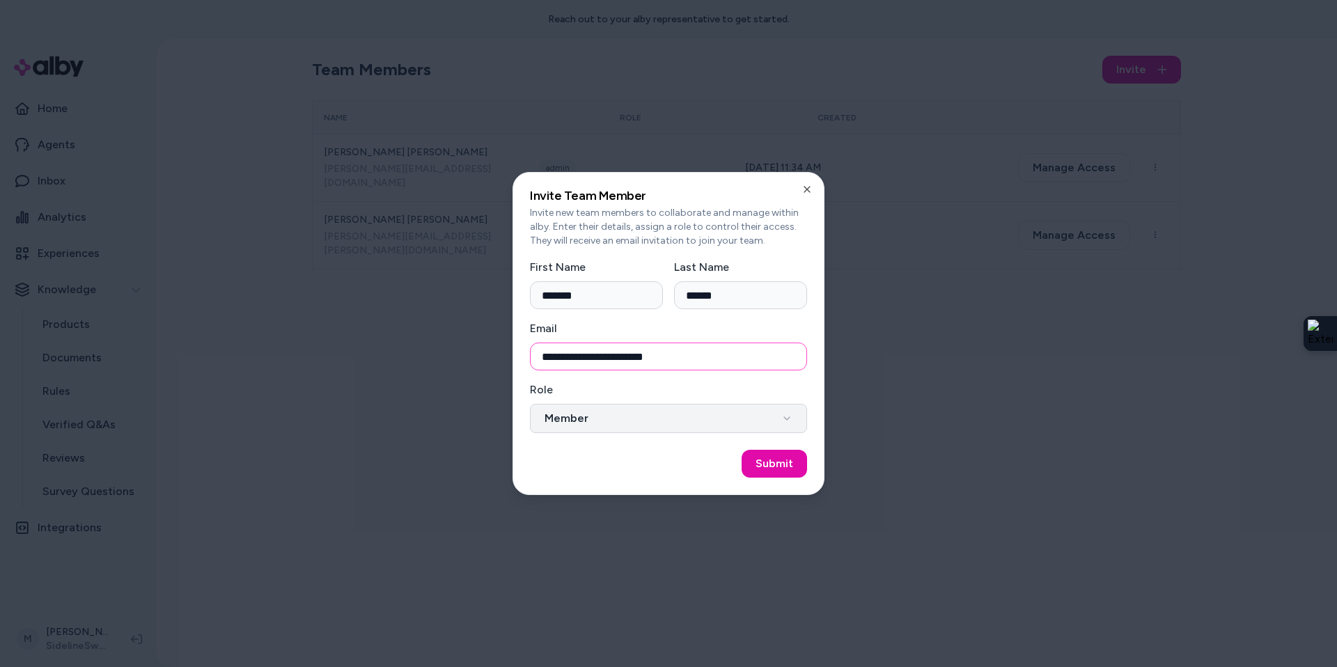
click at [725, 414] on button "Member" at bounding box center [668, 418] width 277 height 29
click at [790, 469] on button "Submit" at bounding box center [774, 464] width 65 height 28
